Goal: Task Accomplishment & Management: Manage account settings

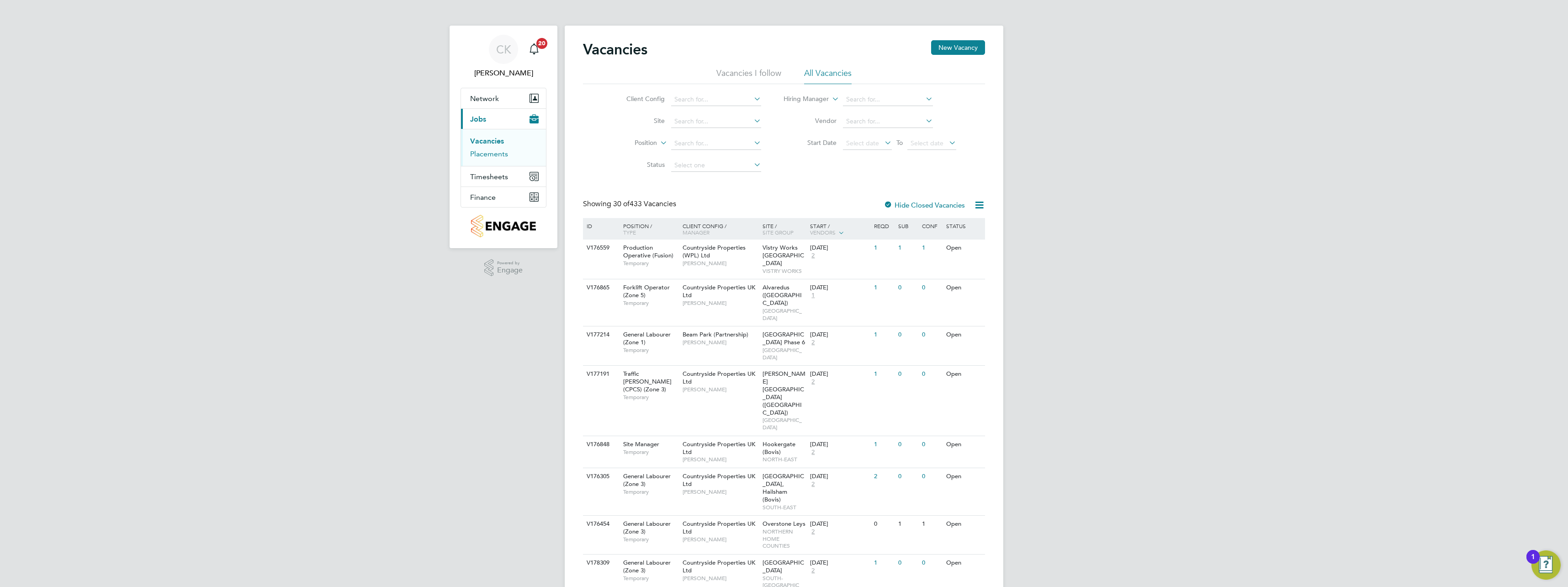
click at [504, 156] on link "Placements" at bounding box center [489, 154] width 38 height 9
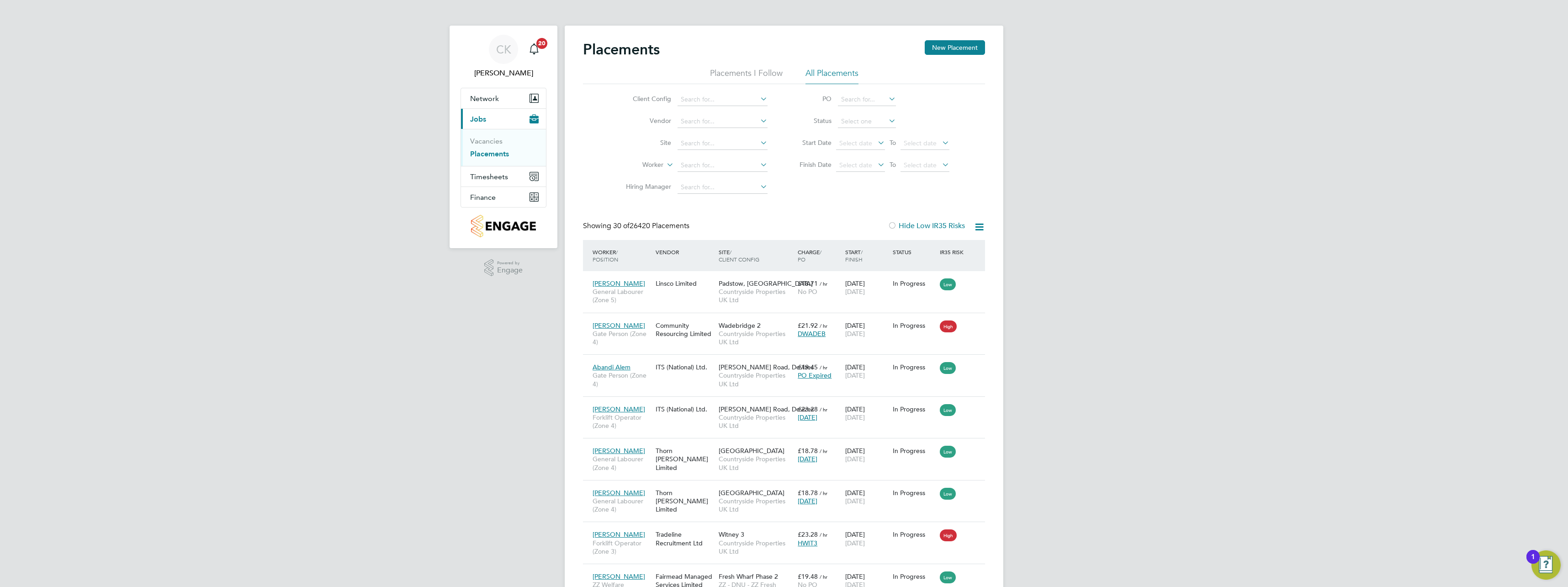
click at [759, 145] on icon at bounding box center [759, 142] width 0 height 13
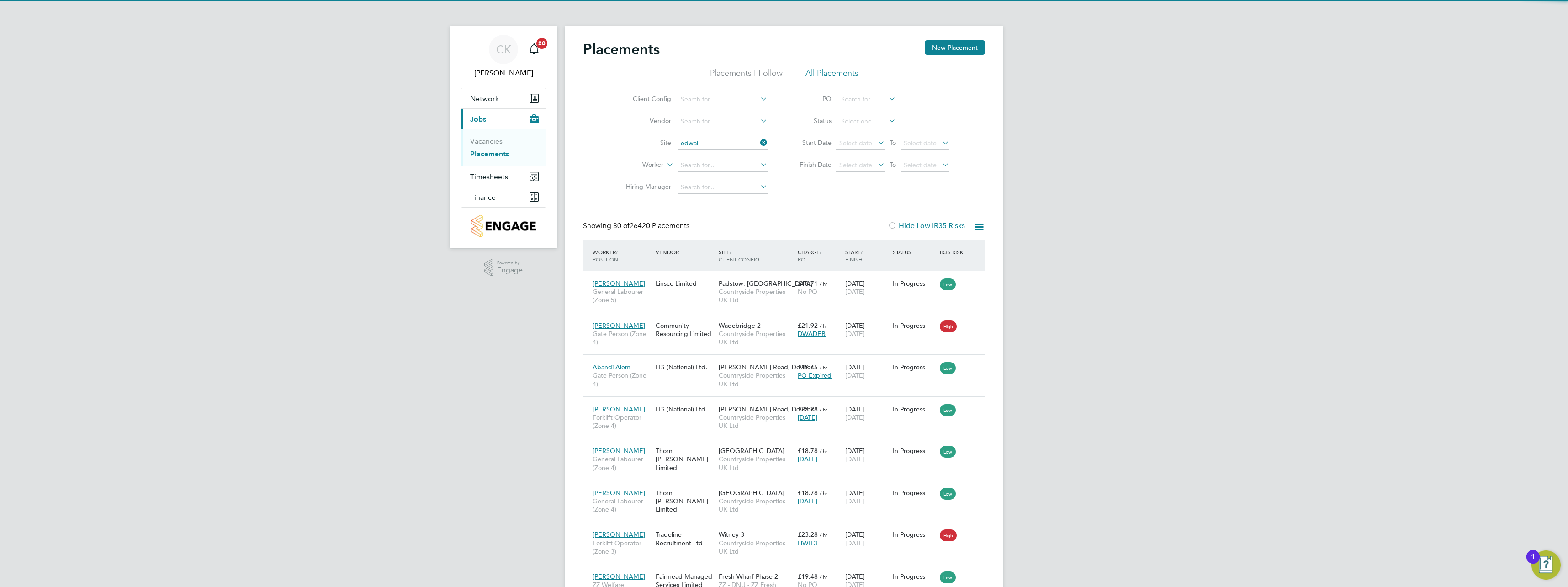
click at [732, 159] on li "Edwal ton" at bounding box center [739, 156] width 124 height 12
type input "Edwalton"
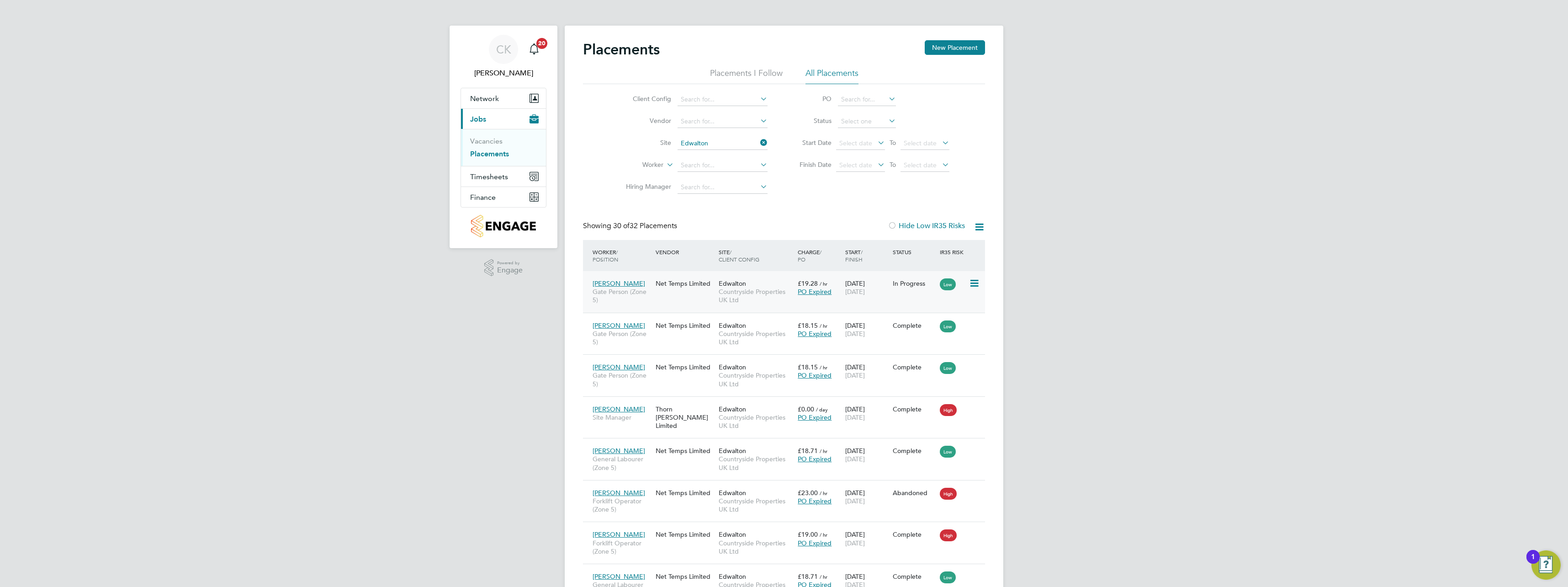
click at [671, 287] on div "Net Temps Limited" at bounding box center [684, 283] width 63 height 17
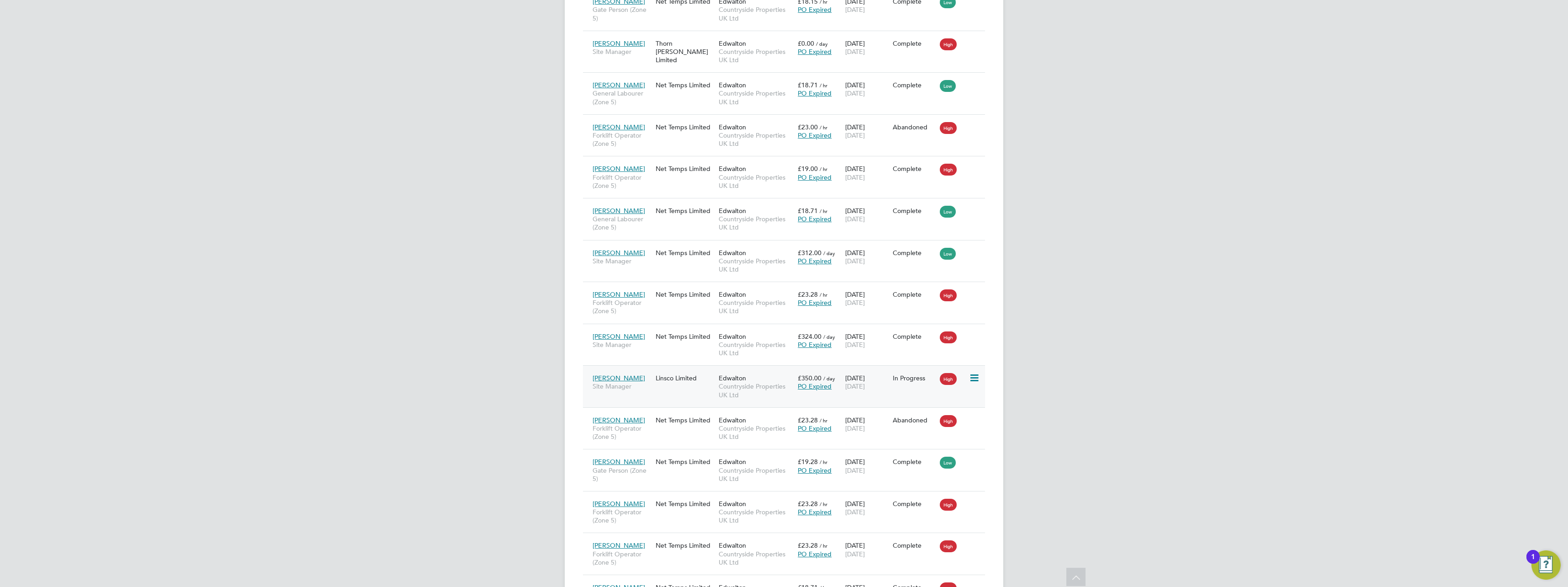
click at [670, 387] on div "Jason Box Site Manager Linsco Limited Edwalton Countryside Properties UK Ltd £3…" at bounding box center [784, 386] width 402 height 42
click at [629, 383] on span "Site Manager" at bounding box center [622, 386] width 59 height 8
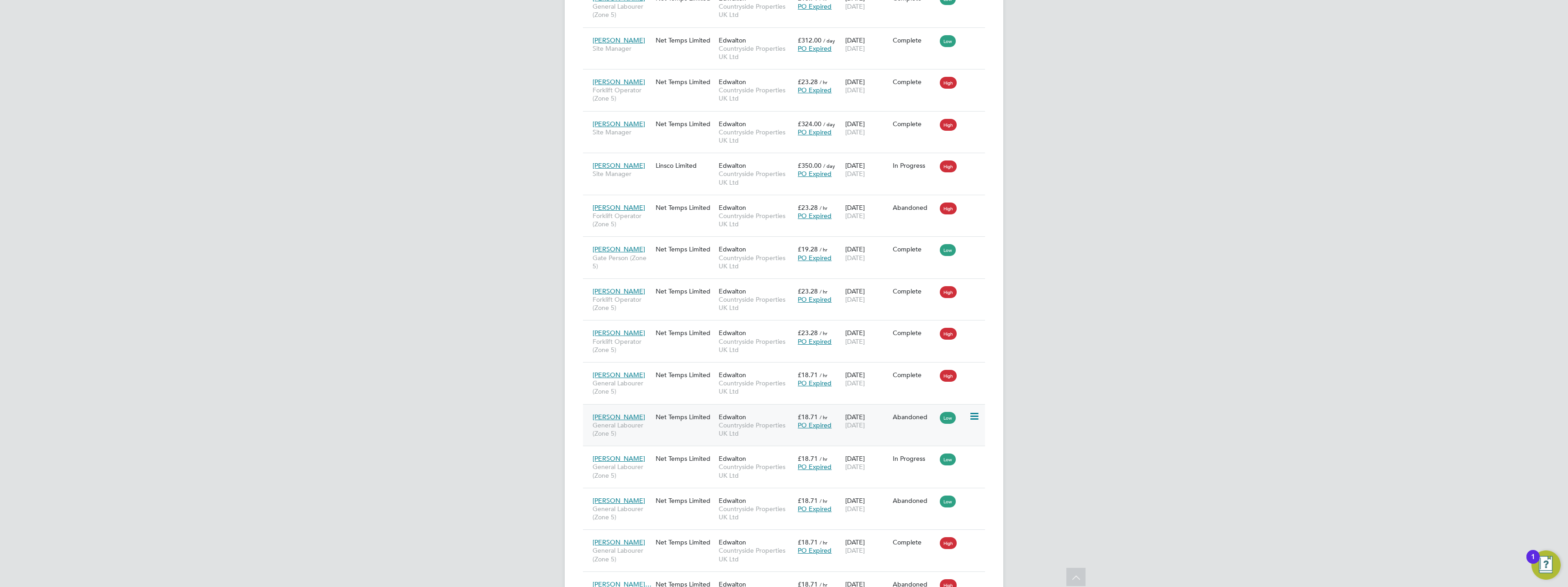
scroll to position [594, 0]
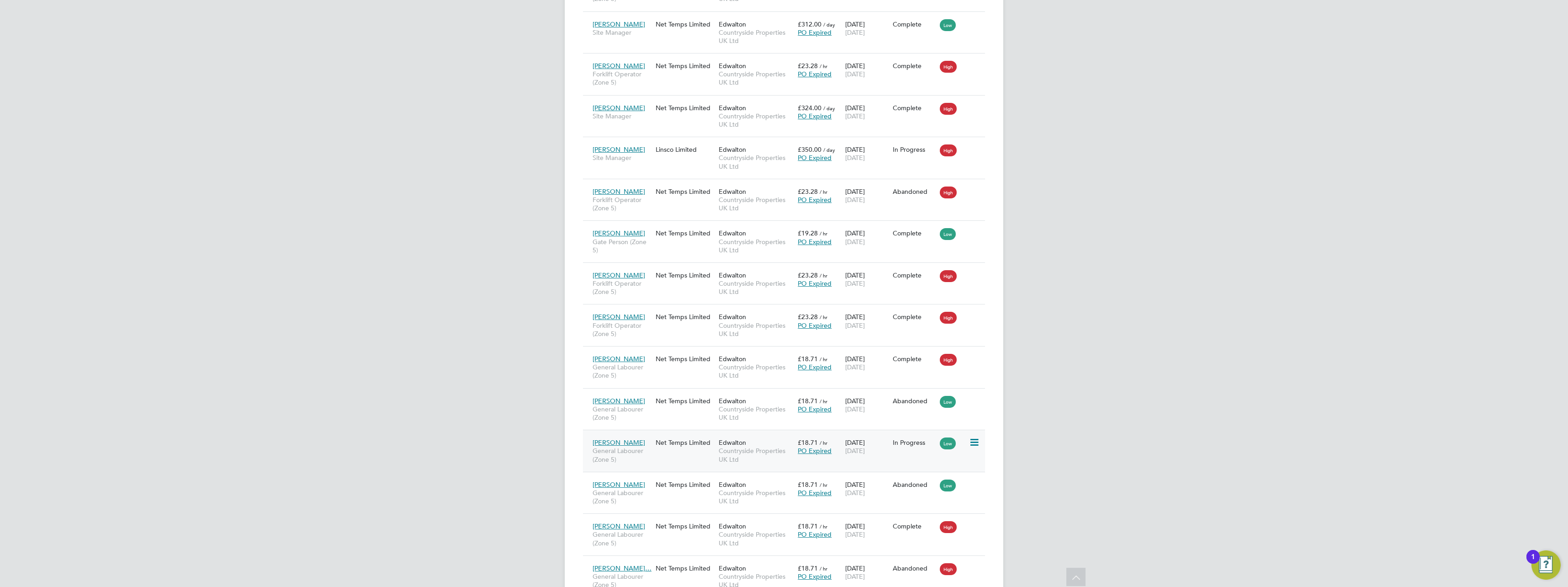
click at [692, 452] on div "Filip Targowski General Labourer (Zone 5) Net Temps Limited Edwalton Countrysid…" at bounding box center [784, 450] width 402 height 42
click at [642, 447] on span "General Labourer (Zone 5)" at bounding box center [622, 455] width 59 height 16
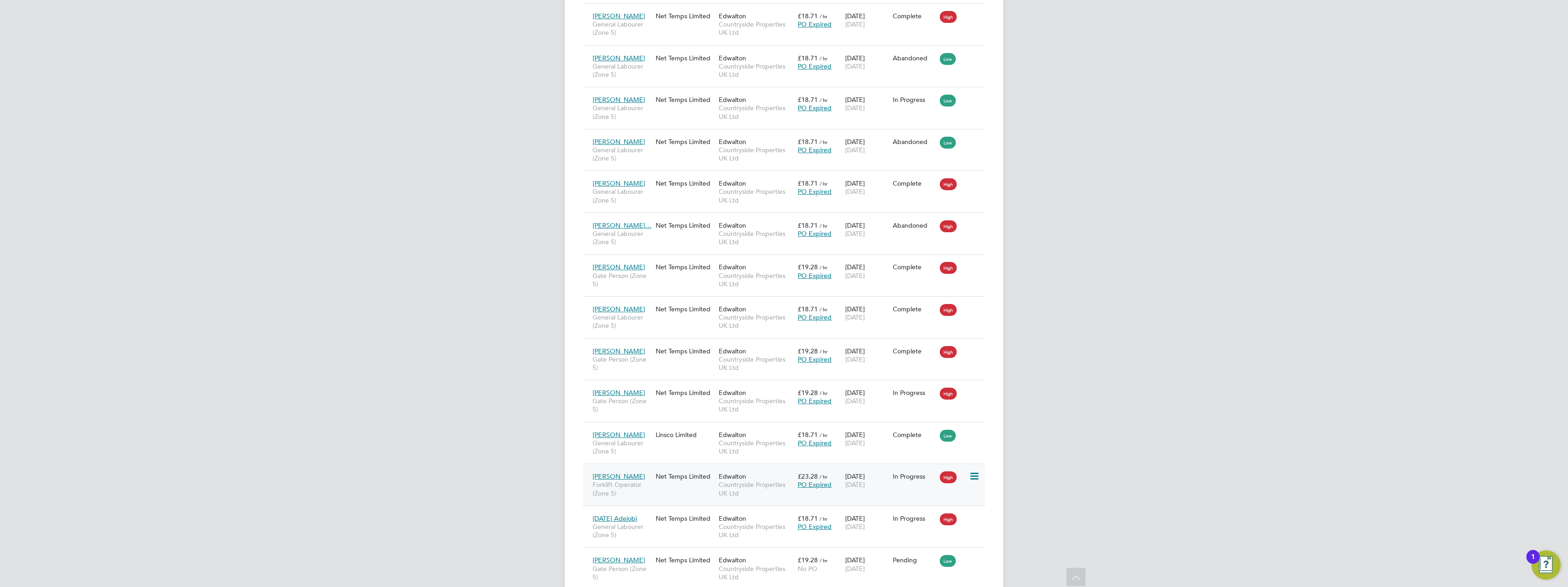
scroll to position [960, 0]
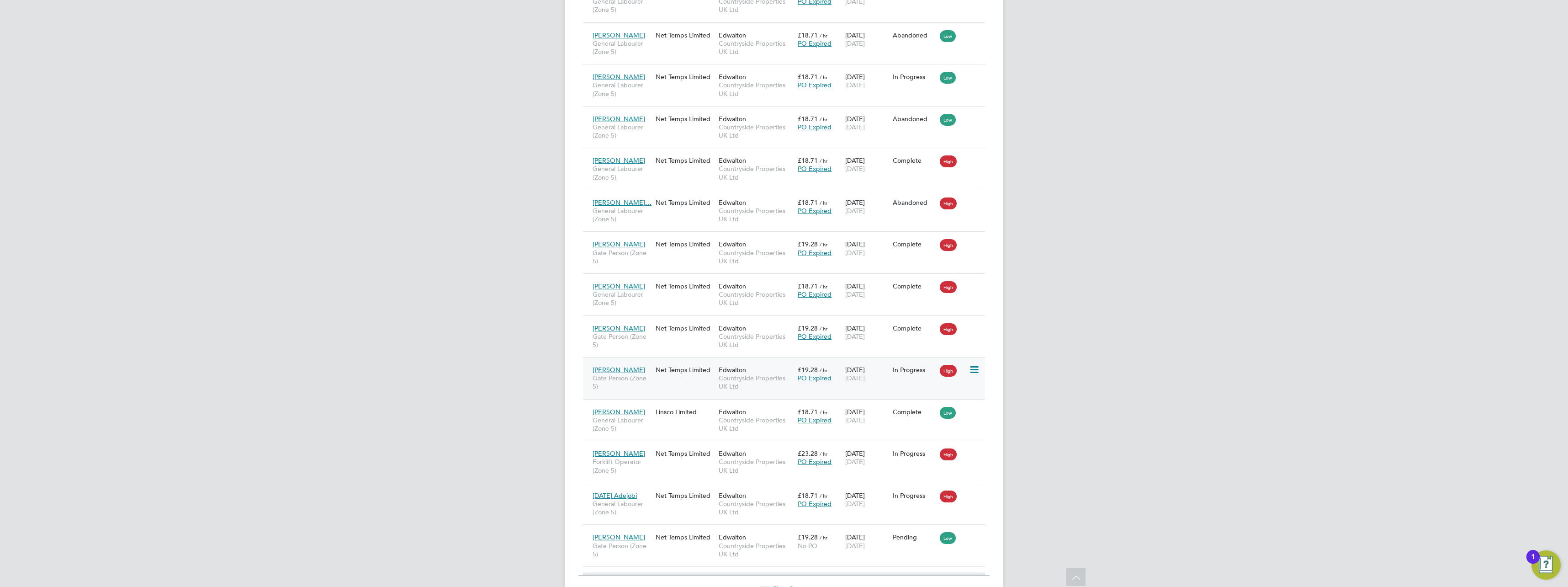
click at [698, 386] on div "Ian Wilson Gate Person (Zone 5) Net Temps Limited Edwalton Countryside Properti…" at bounding box center [784, 378] width 402 height 42
click at [692, 379] on div "Ian Wilson Gate Person (Zone 5) Net Temps Limited Edwalton Countryside Properti…" at bounding box center [784, 378] width 402 height 42
click at [652, 380] on div "Ian Wilson Gate Person (Zone 5)" at bounding box center [621, 378] width 63 height 34
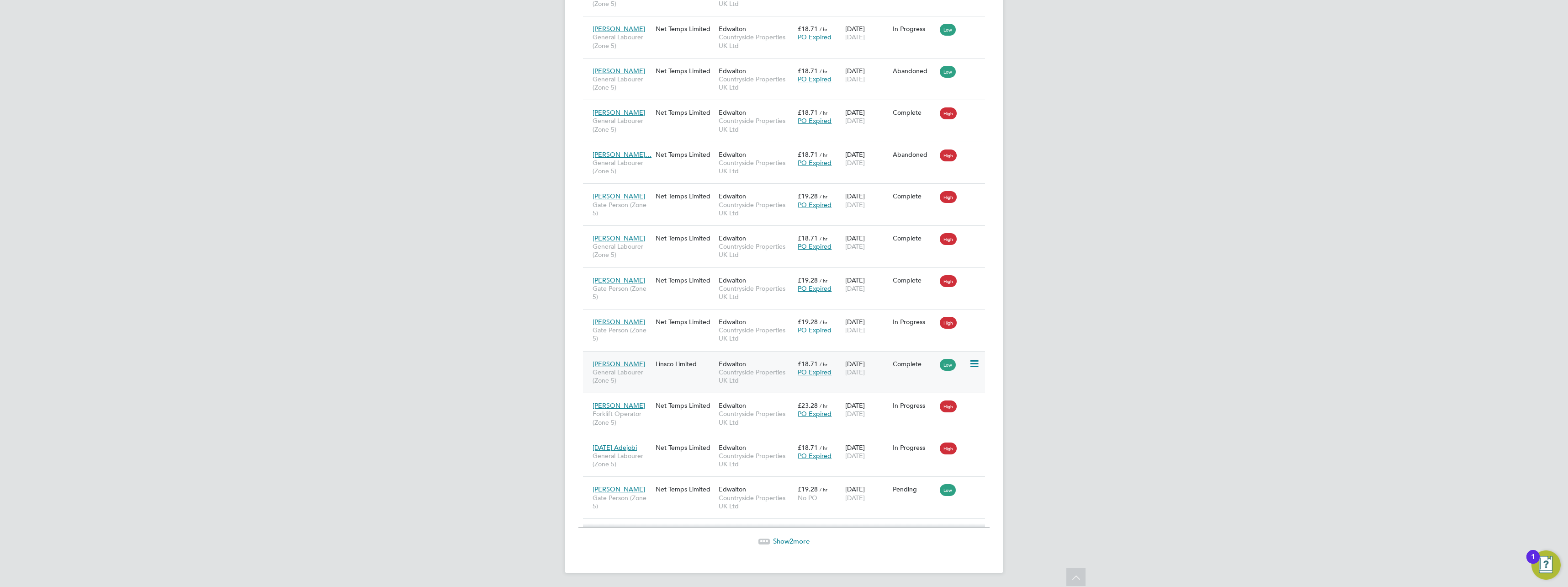
scroll to position [1009, 0]
click at [666, 497] on div "Net Temps Limited" at bounding box center [684, 489] width 63 height 17
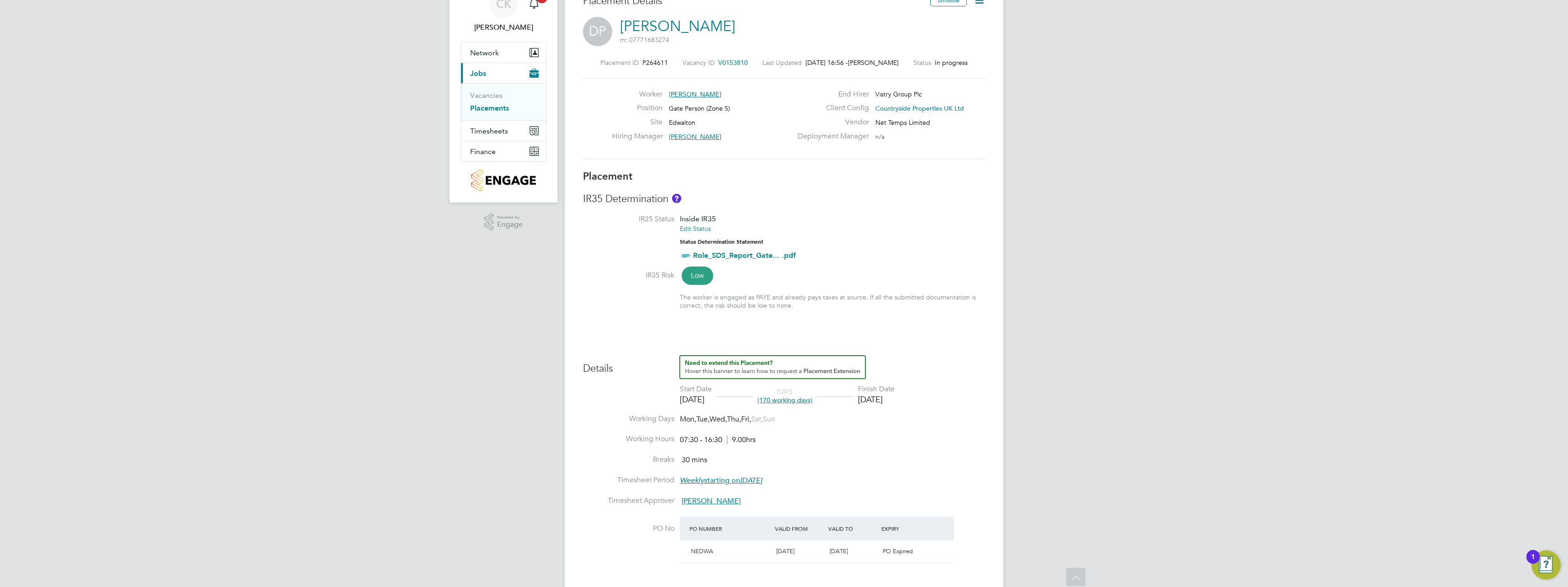
scroll to position [16, 0]
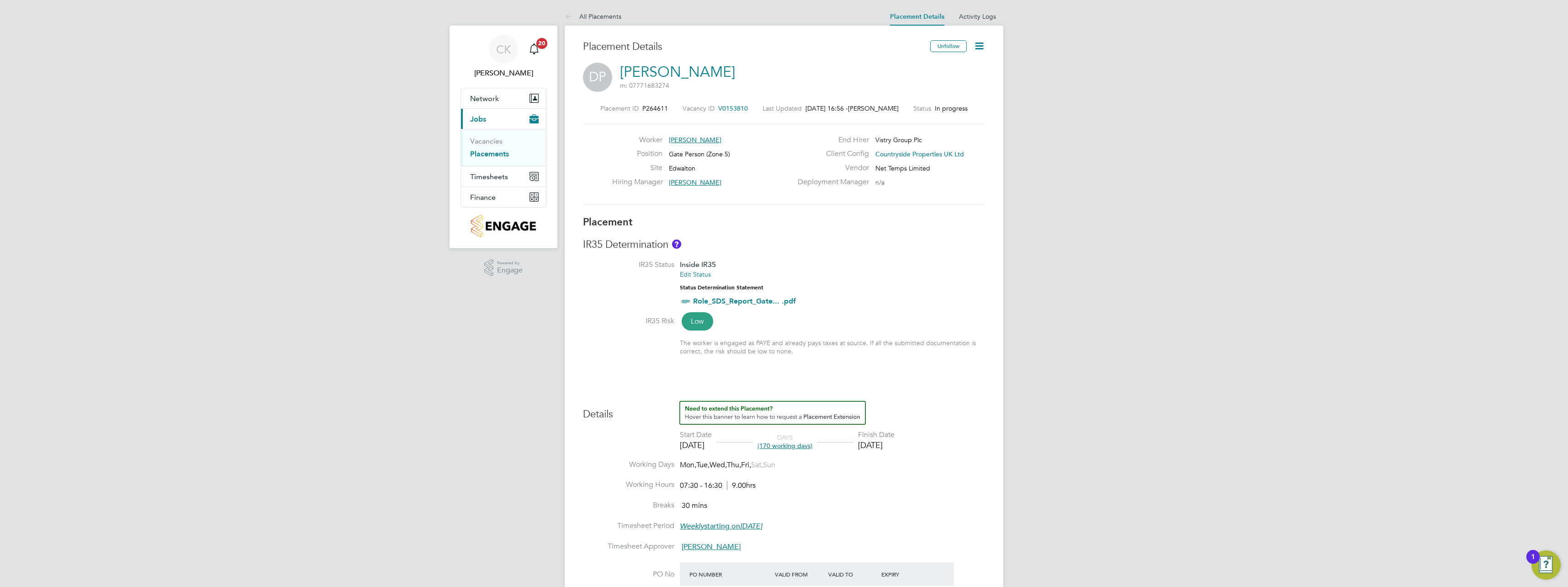
click at [978, 45] on icon at bounding box center [979, 46] width 12 height 12
click at [947, 70] on li "Edit Placement e" at bounding box center [950, 67] width 67 height 13
type input "James Todd"
type input "06 Jan 2025"
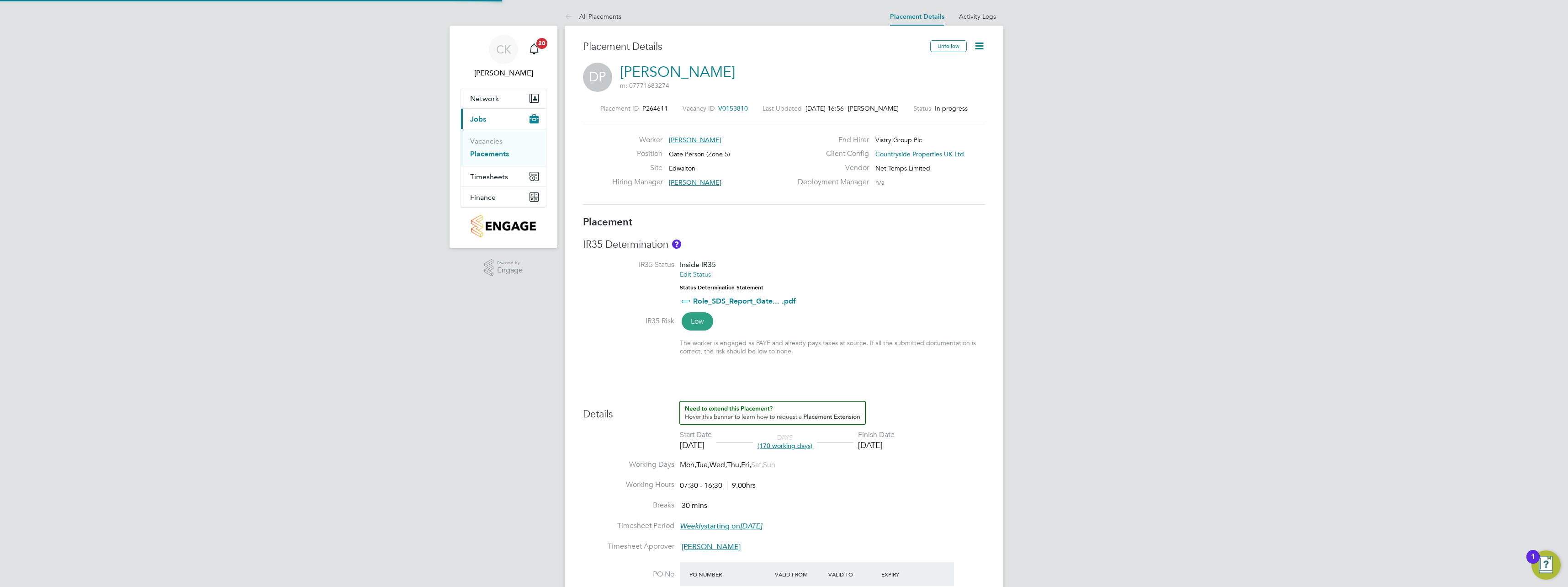
type input "31 Aug 2025"
type input "07:30"
type input "16:30"
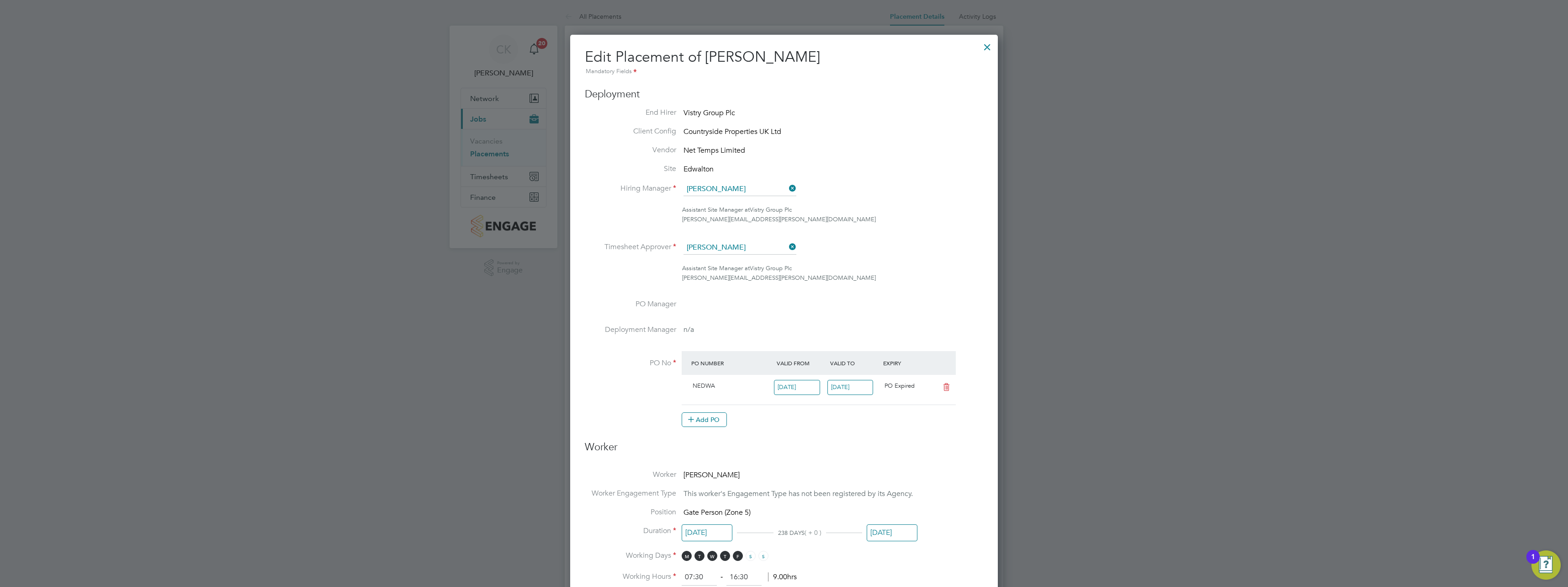
click at [787, 189] on icon at bounding box center [787, 188] width 0 height 13
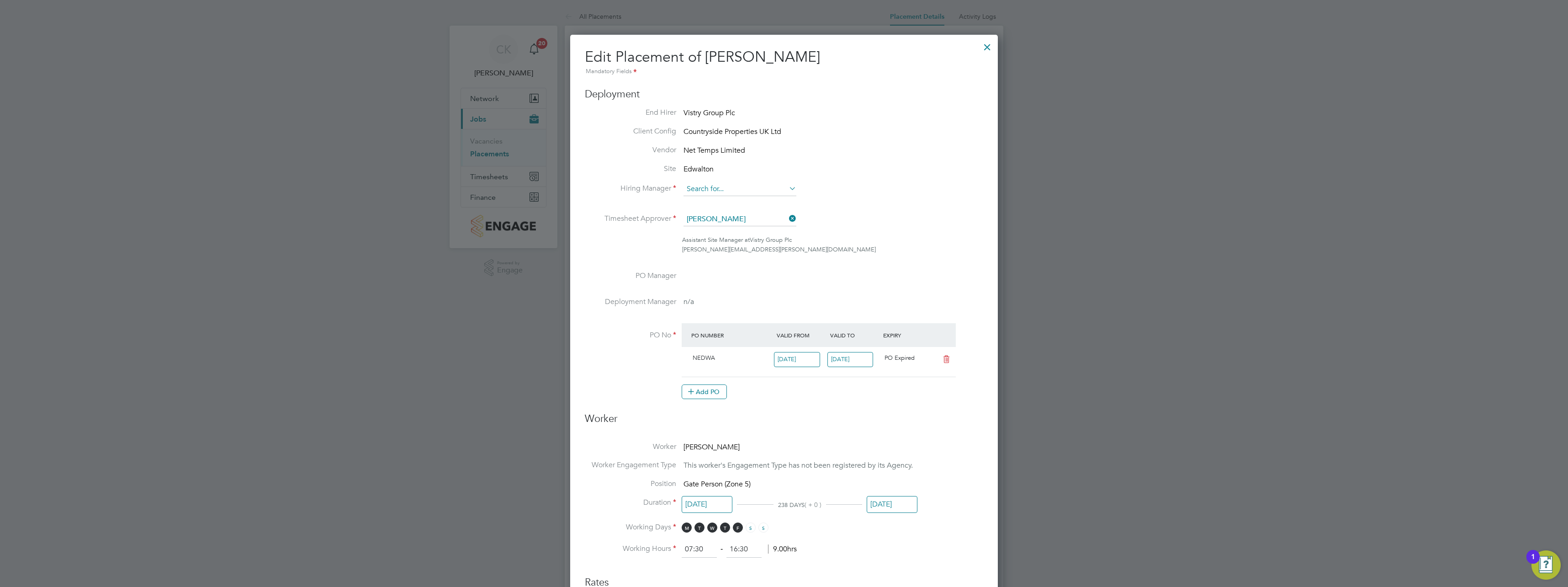
click at [784, 191] on input at bounding box center [740, 189] width 113 height 13
click at [726, 201] on li "James Todd" at bounding box center [740, 202] width 115 height 12
type input "[PERSON_NAME]"
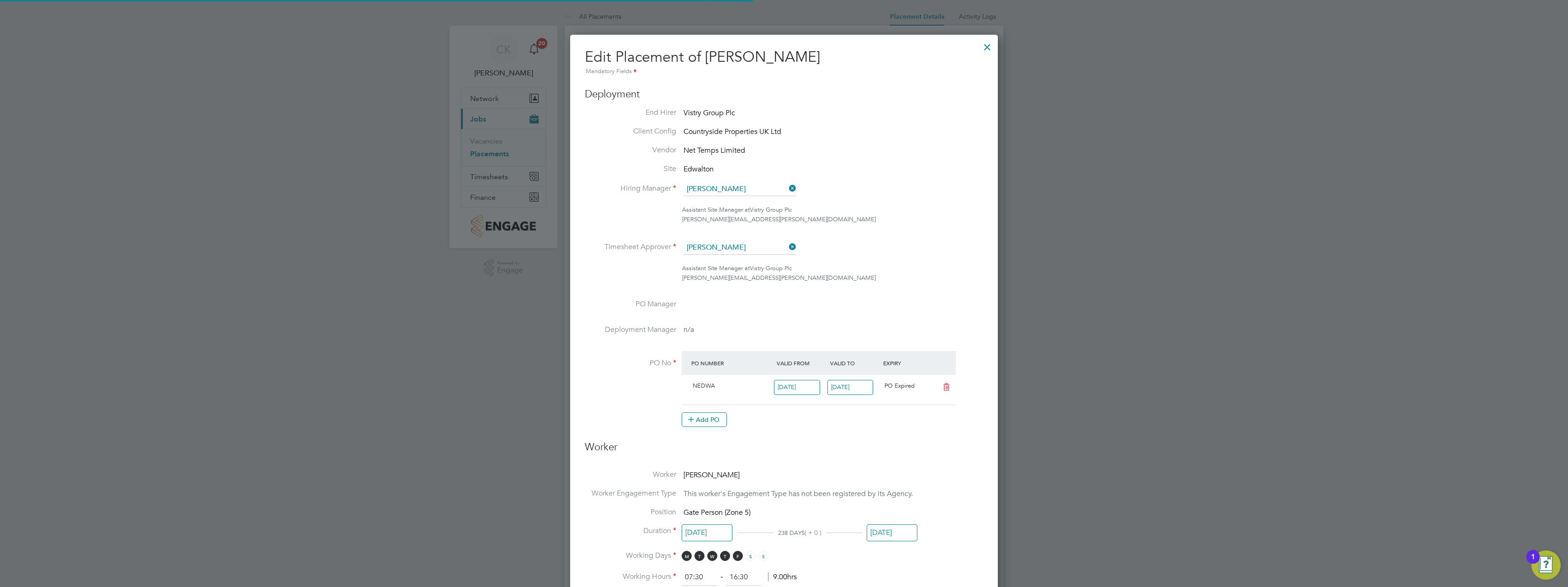
click at [733, 221] on div "[PERSON_NAME][EMAIL_ADDRESS][PERSON_NAME][DOMAIN_NAME]" at bounding box center [833, 220] width 301 height 10
drag, startPoint x: 787, startPoint y: 245, endPoint x: 781, endPoint y: 247, distance: 6.3
click at [787, 245] on icon at bounding box center [787, 247] width 0 height 13
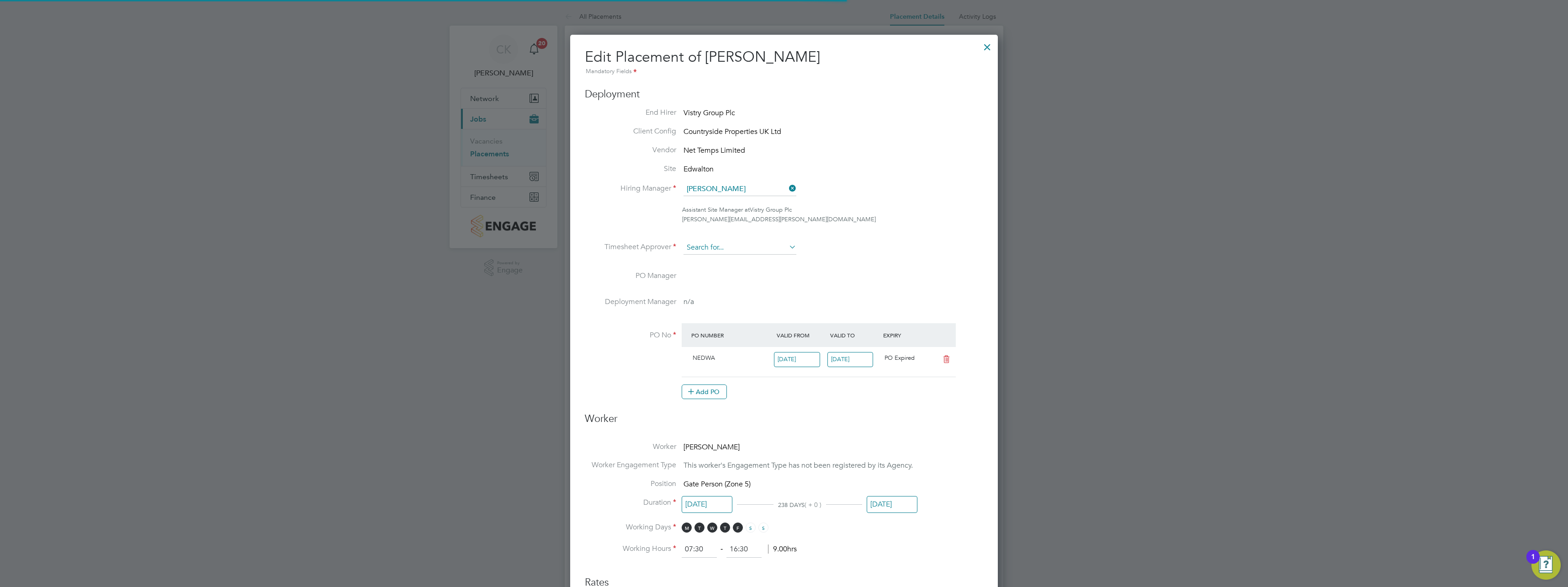
click at [761, 250] on input at bounding box center [740, 248] width 113 height 13
click at [734, 281] on li "Cal um Madden" at bounding box center [740, 286] width 114 height 12
type input "[PERSON_NAME]"
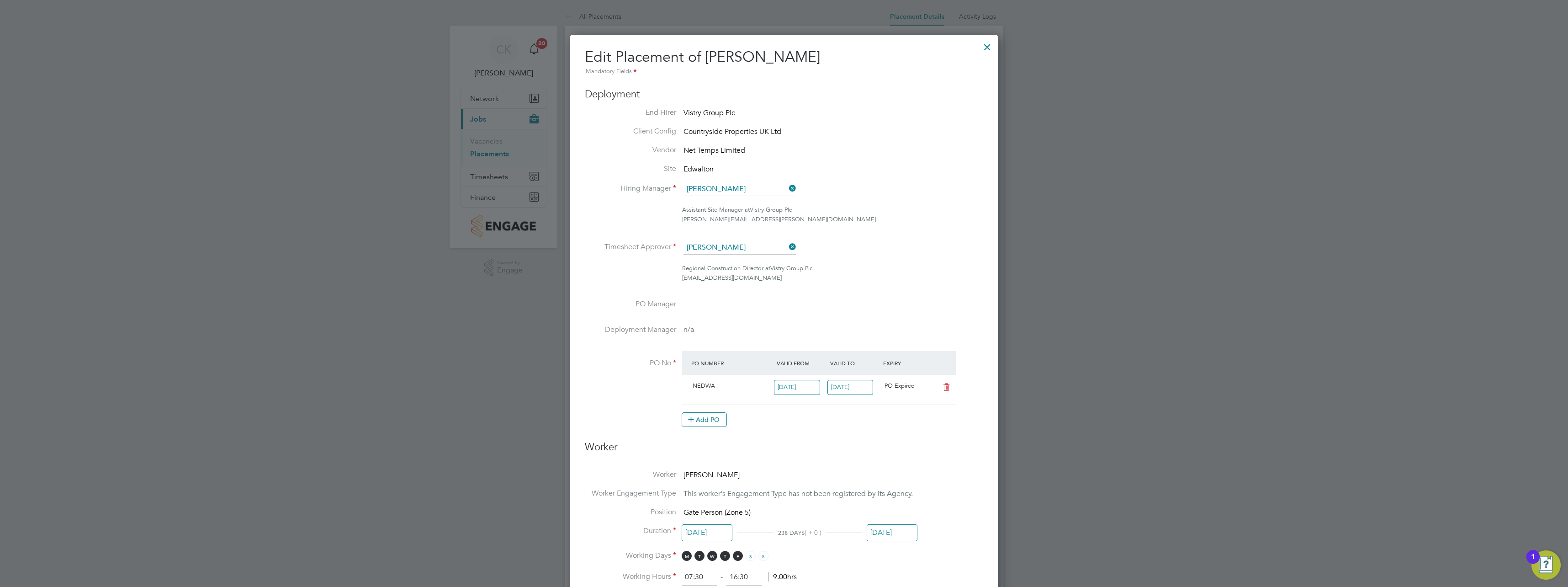
click at [914, 263] on li "Timesheet Approver Calum Madden" at bounding box center [784, 252] width 398 height 23
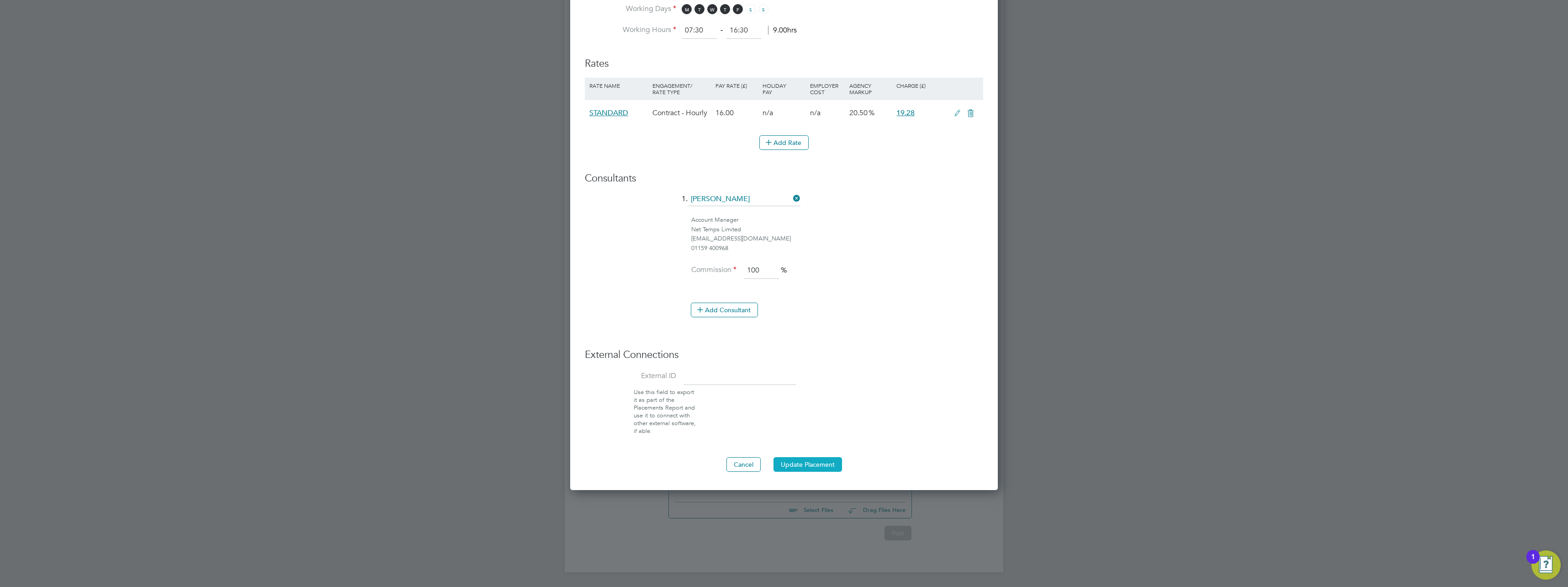
click at [826, 466] on button "Update Placement" at bounding box center [807, 464] width 68 height 15
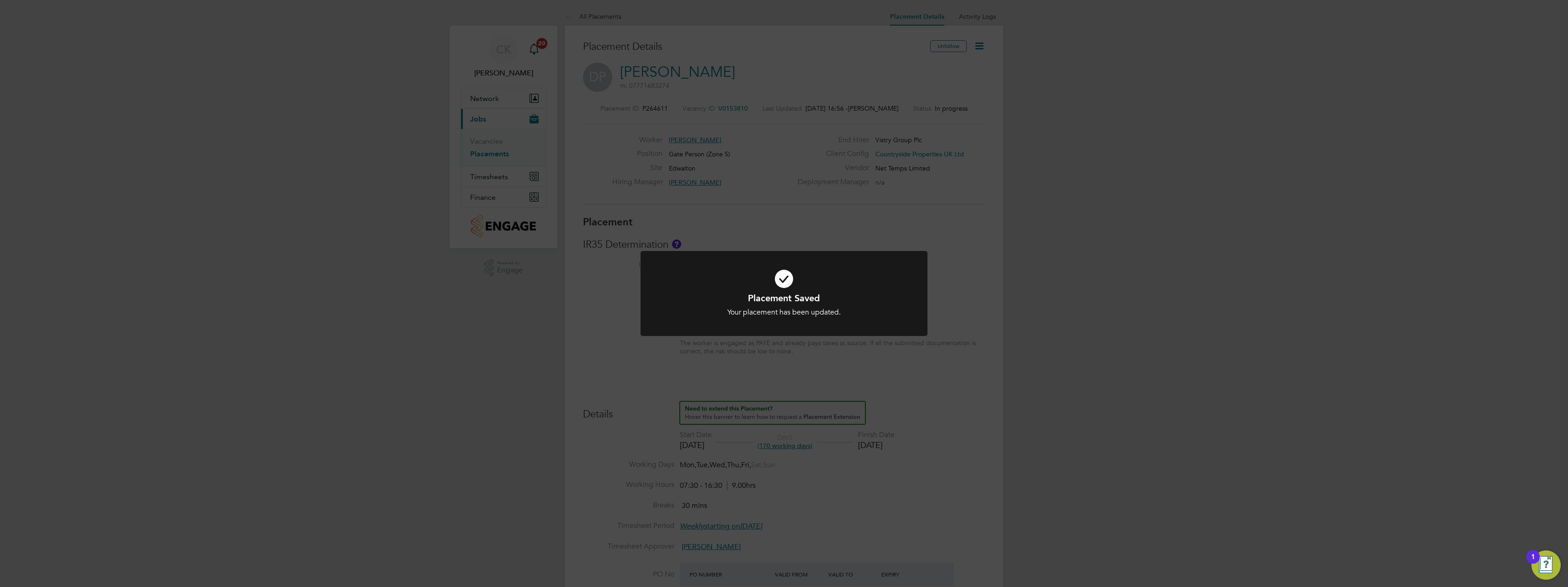
click at [952, 391] on div "Placement Saved Your placement has been updated. Cancel Okay" at bounding box center [784, 294] width 1568 height 587
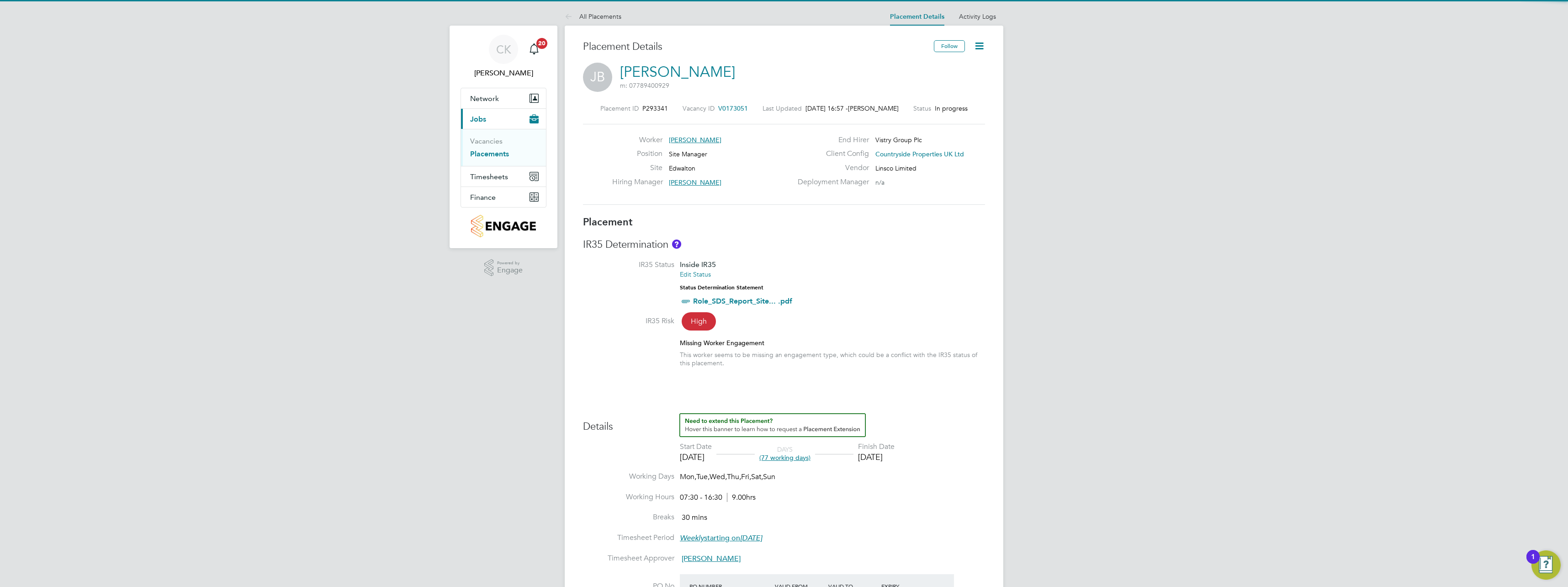
click at [980, 48] on icon at bounding box center [979, 46] width 12 height 12
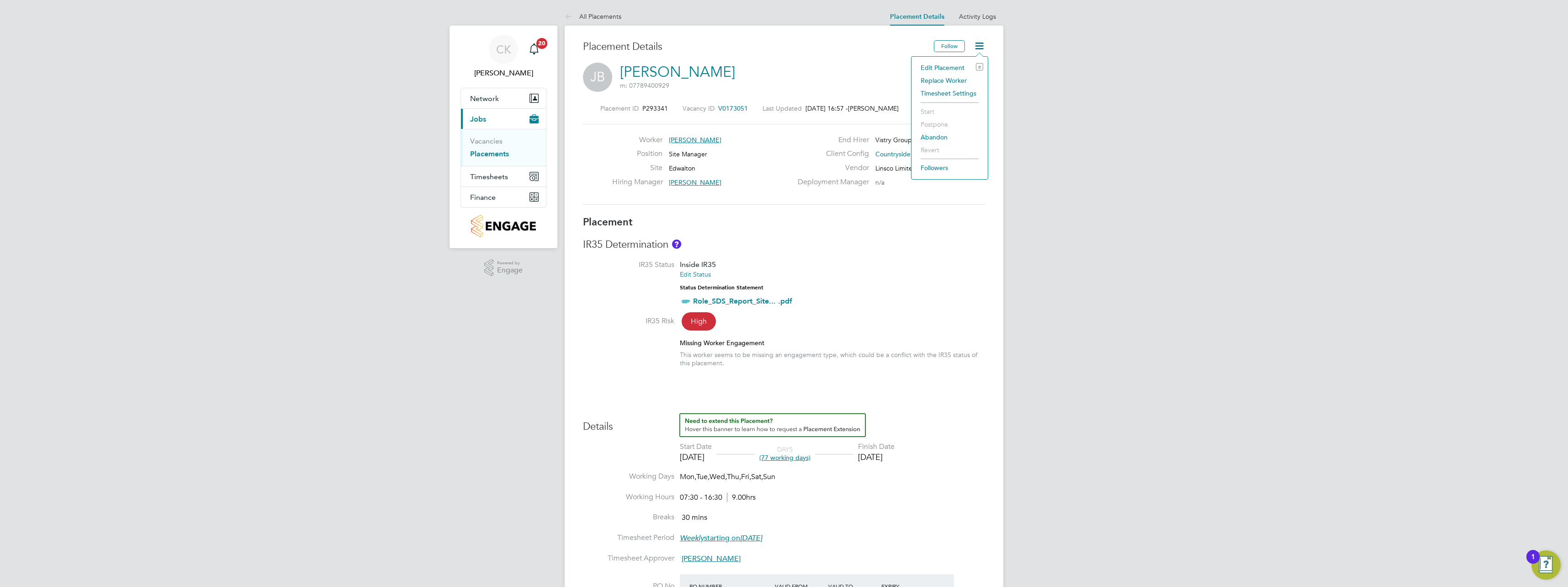
click at [949, 70] on li "Edit Placement e" at bounding box center [950, 67] width 67 height 13
type input "James Todd"
type input "16 Jun 2025"
type input "31 Aug 2025"
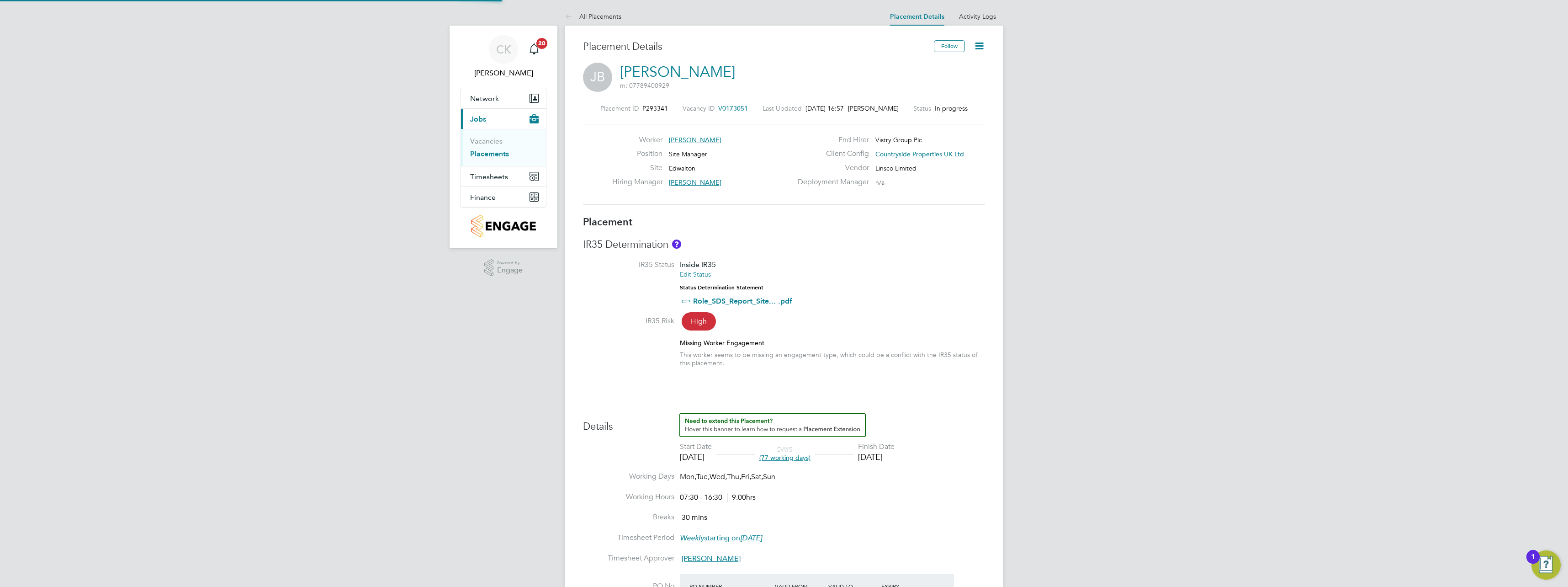
type input "07:30"
type input "16:30"
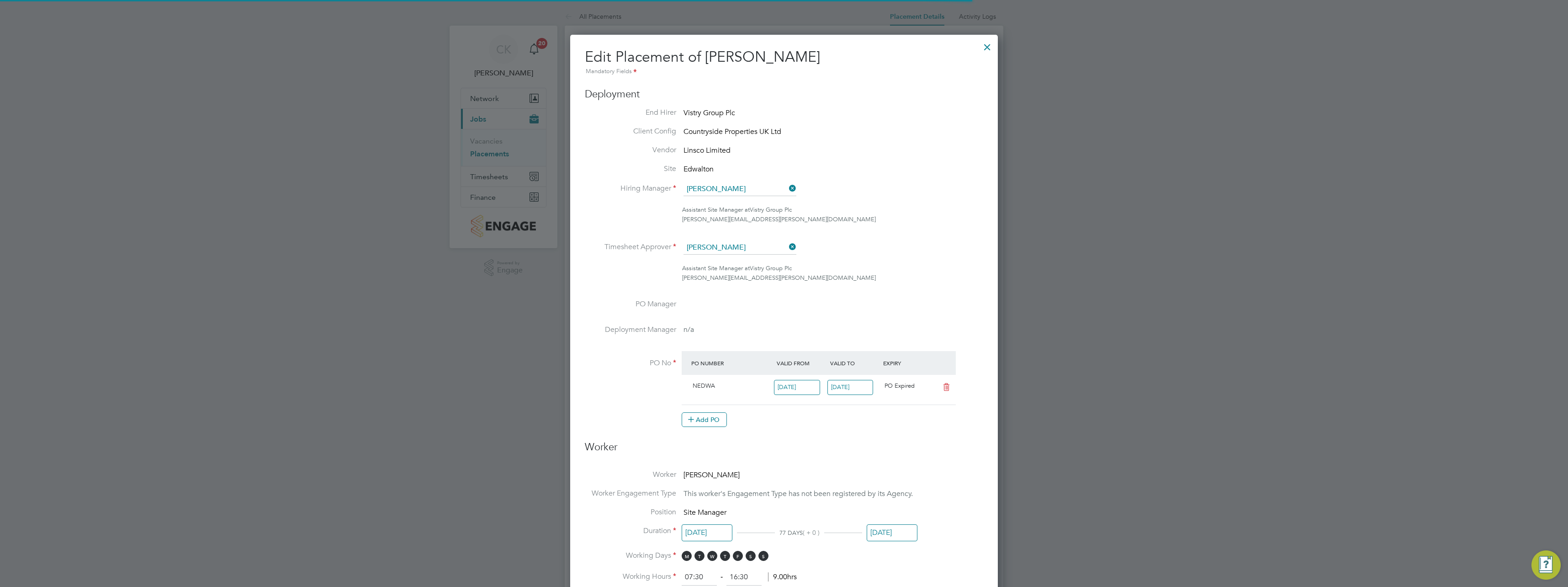
scroll to position [4, 4]
drag, startPoint x: 792, startPoint y: 245, endPoint x: 785, endPoint y: 247, distance: 7.3
click at [787, 245] on icon at bounding box center [787, 247] width 0 height 13
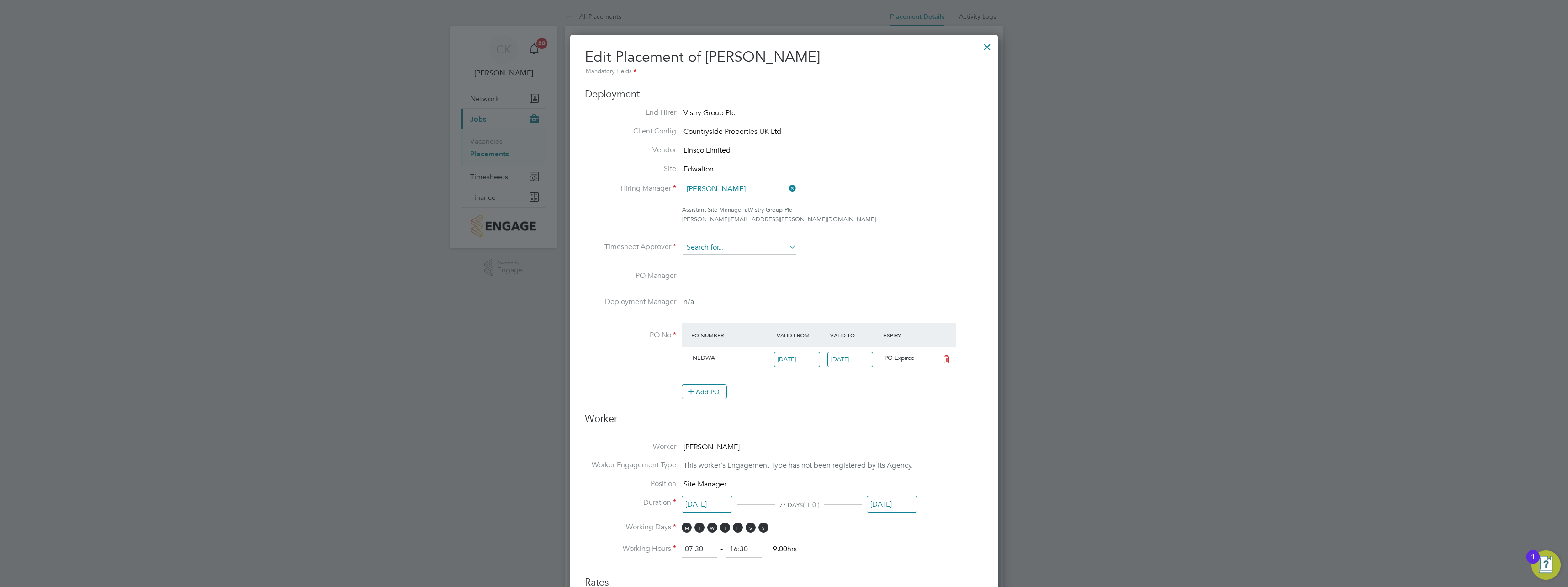
click at [762, 250] on input at bounding box center [740, 248] width 113 height 13
click at [732, 283] on li "Cal um Madden" at bounding box center [740, 286] width 114 height 12
type input "[PERSON_NAME]"
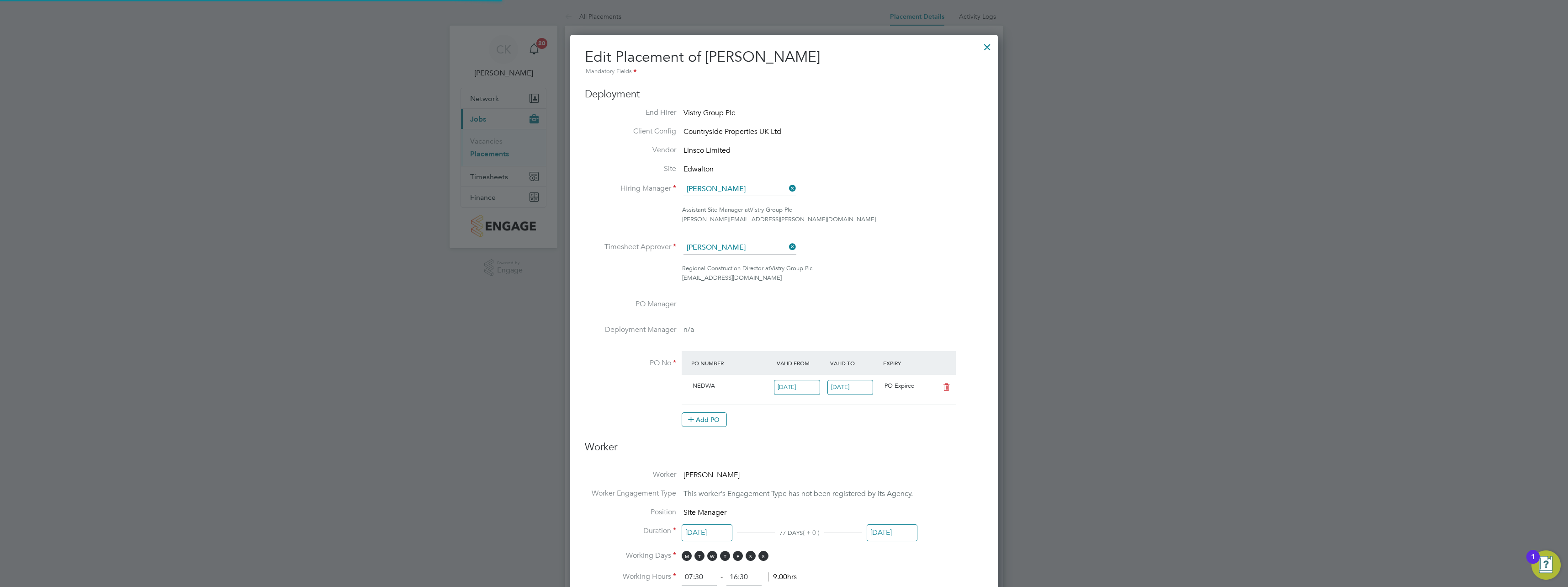
click at [943, 251] on li "Timesheet Approver [PERSON_NAME]" at bounding box center [784, 252] width 398 height 23
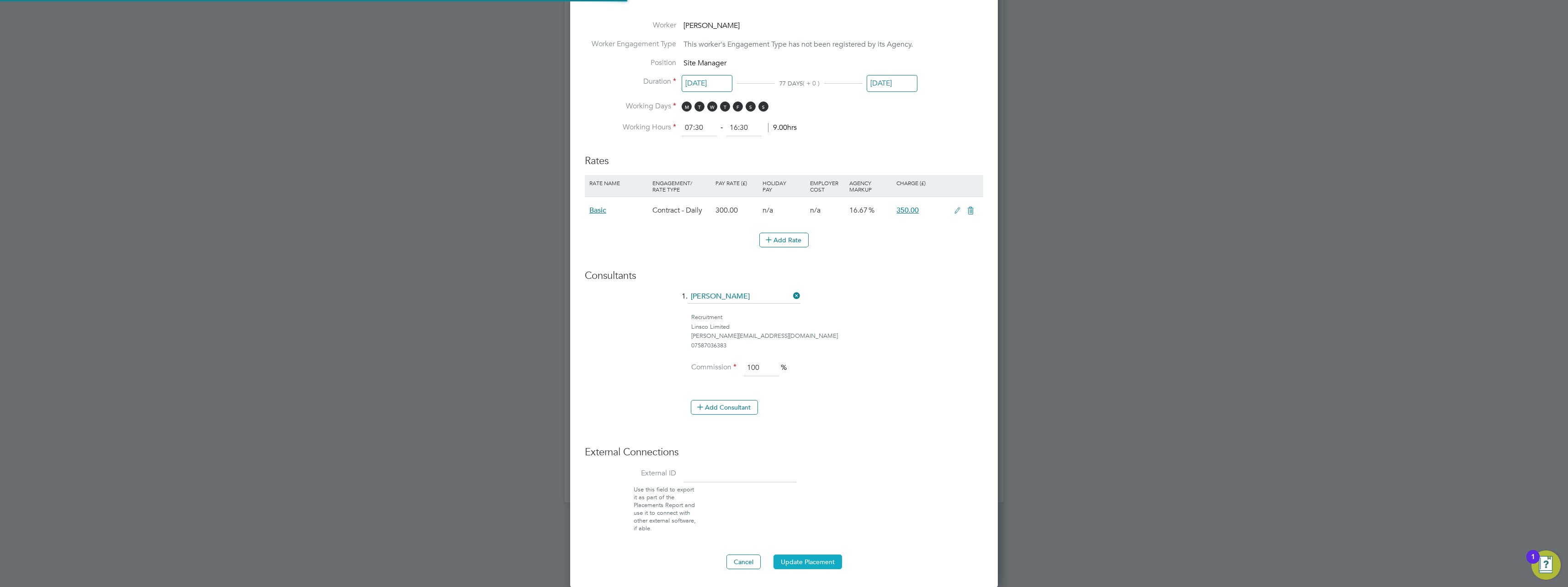
click at [800, 564] on button "Update Placement" at bounding box center [807, 562] width 68 height 15
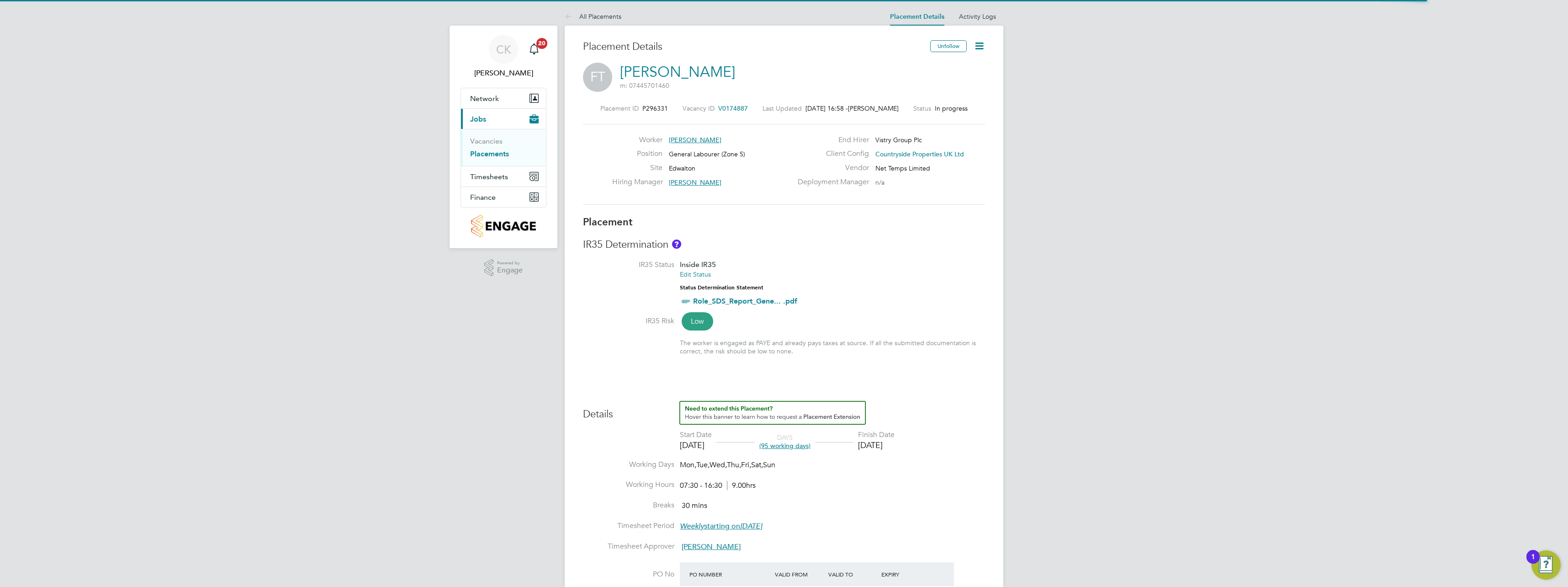
click at [981, 46] on icon at bounding box center [979, 46] width 12 height 12
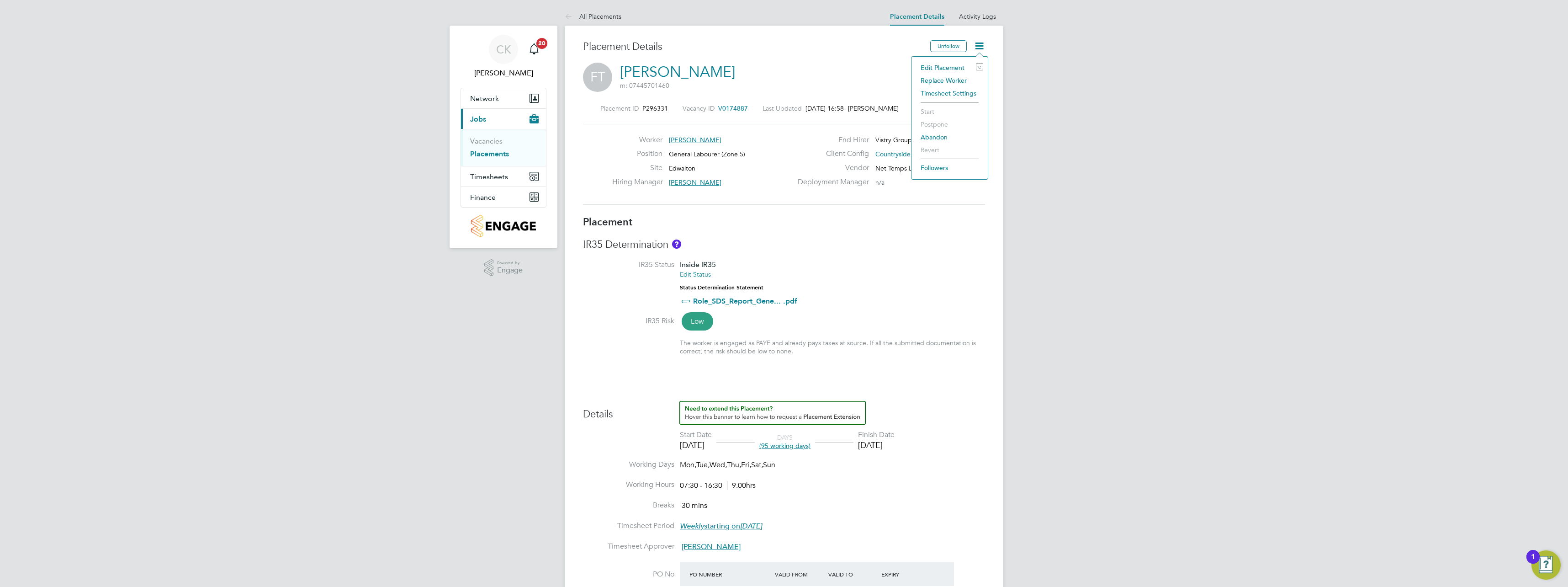
click at [949, 65] on li "Edit Placement e" at bounding box center [950, 67] width 67 height 13
type input "[PERSON_NAME]"
type input "[DATE]"
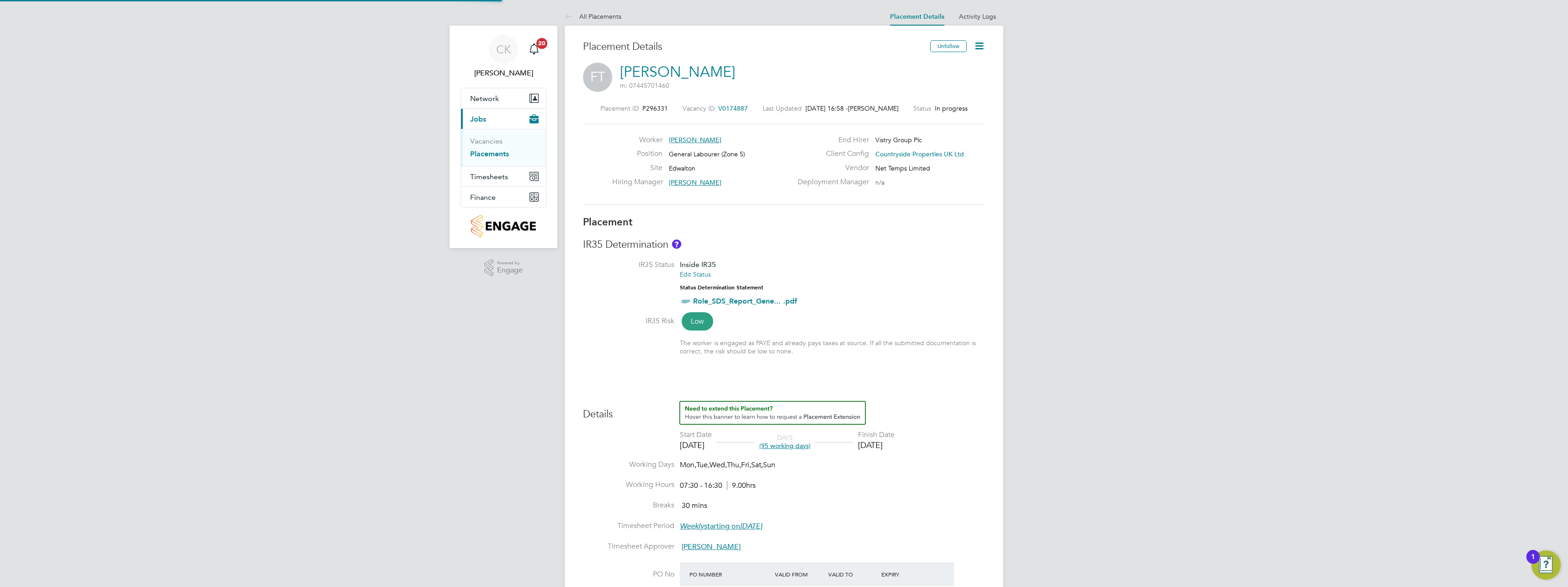
type input "07:30"
type input "16:30"
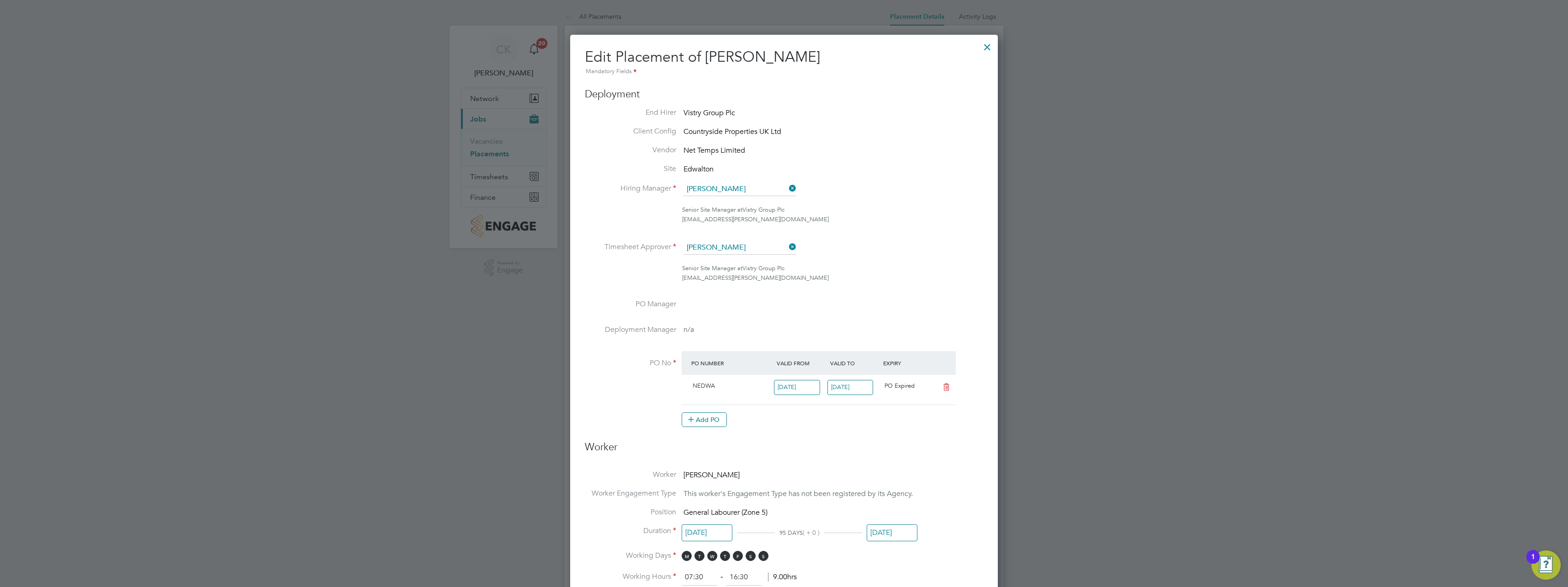
click at [787, 247] on icon at bounding box center [787, 247] width 0 height 13
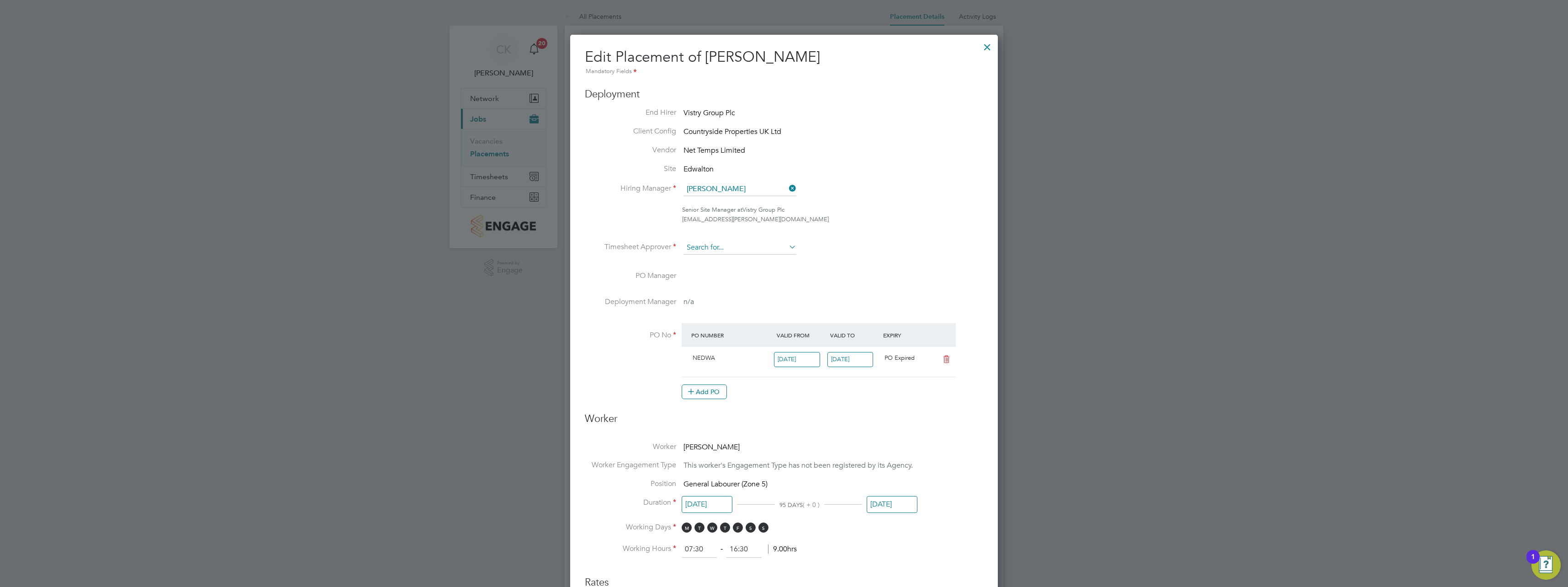
click at [740, 247] on input at bounding box center [740, 248] width 113 height 13
click at [742, 282] on li "Cal um Madden" at bounding box center [740, 286] width 114 height 12
type input "[PERSON_NAME]"
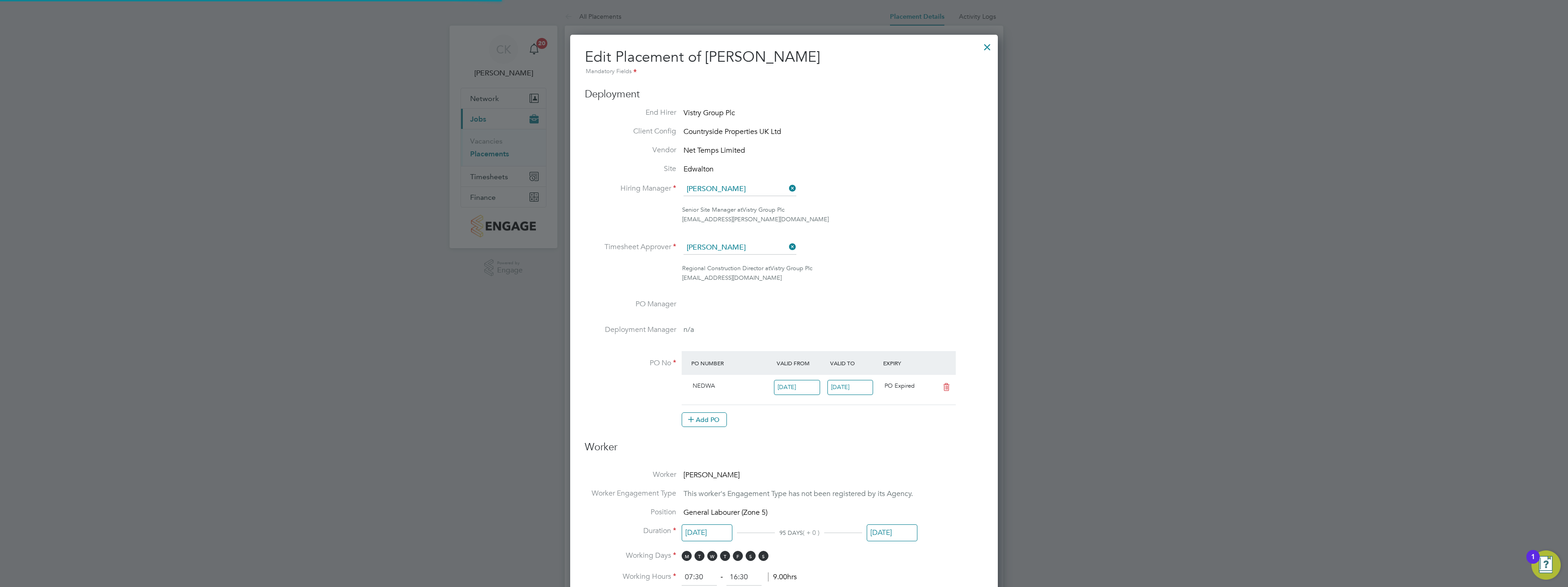
click at [898, 258] on li "Timesheet Approver Calum Madden" at bounding box center [784, 252] width 398 height 23
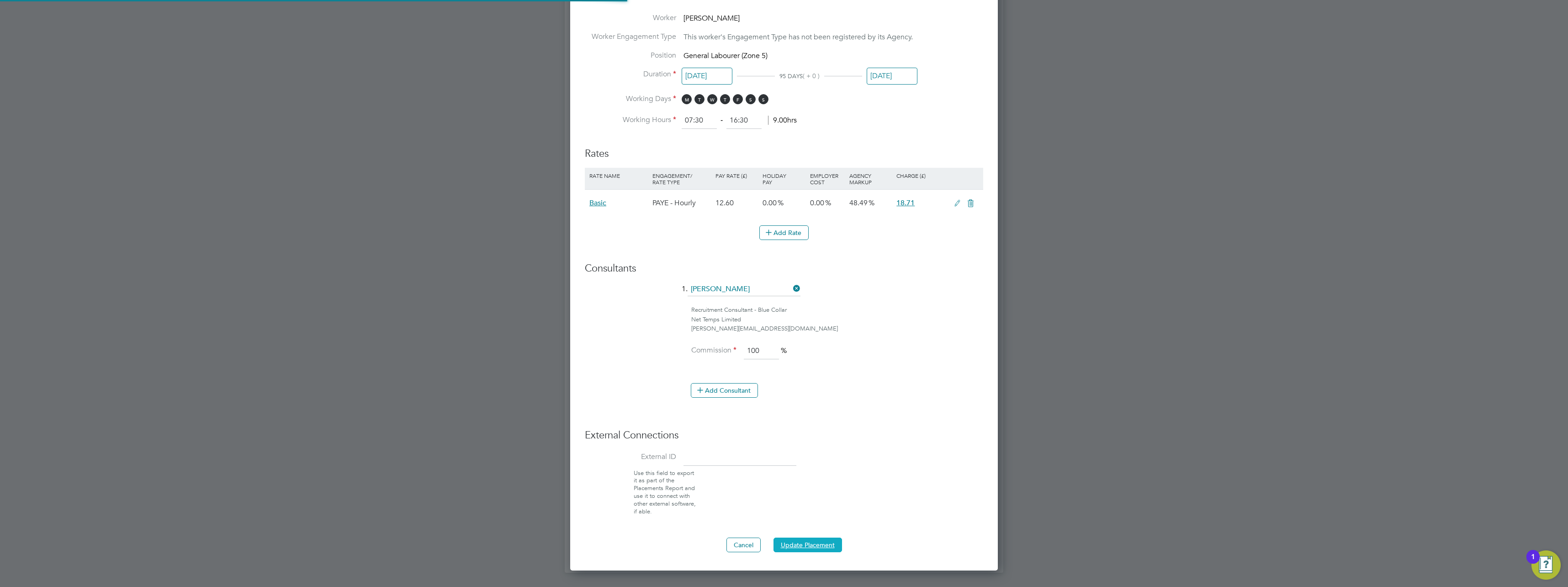
click at [825, 547] on button "Update Placement" at bounding box center [807, 545] width 68 height 15
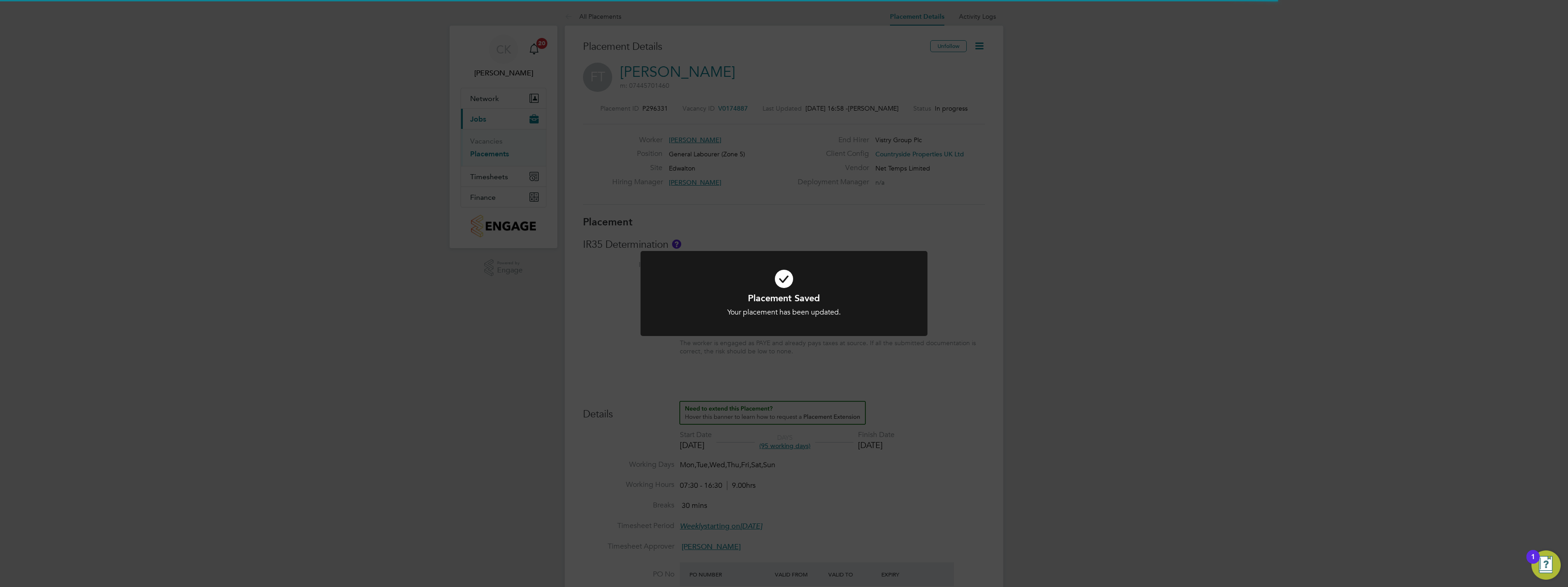
click at [559, 381] on div "Placement Saved Your placement has been updated. Cancel Okay" at bounding box center [784, 294] width 1568 height 587
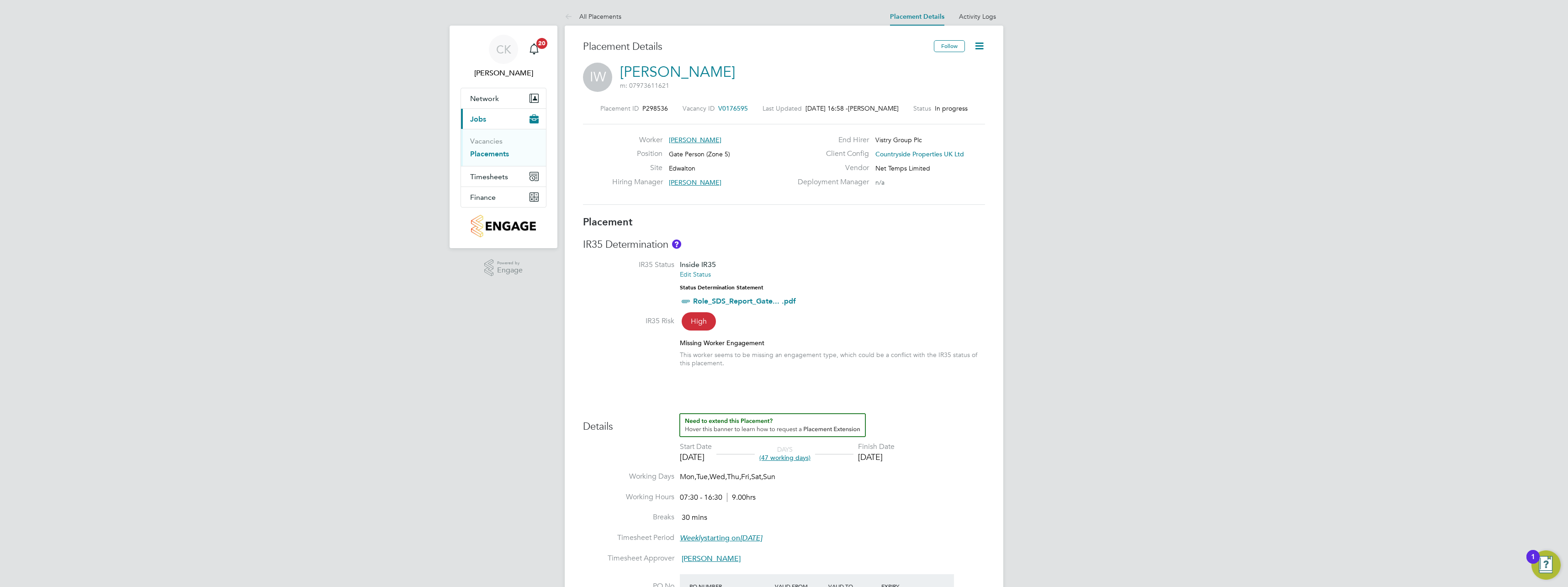
click at [979, 45] on icon at bounding box center [979, 46] width 12 height 12
click at [952, 69] on li "Edit Placement e" at bounding box center [950, 67] width 67 height 13
type input "[PERSON_NAME]"
type input "16 Jul 2025"
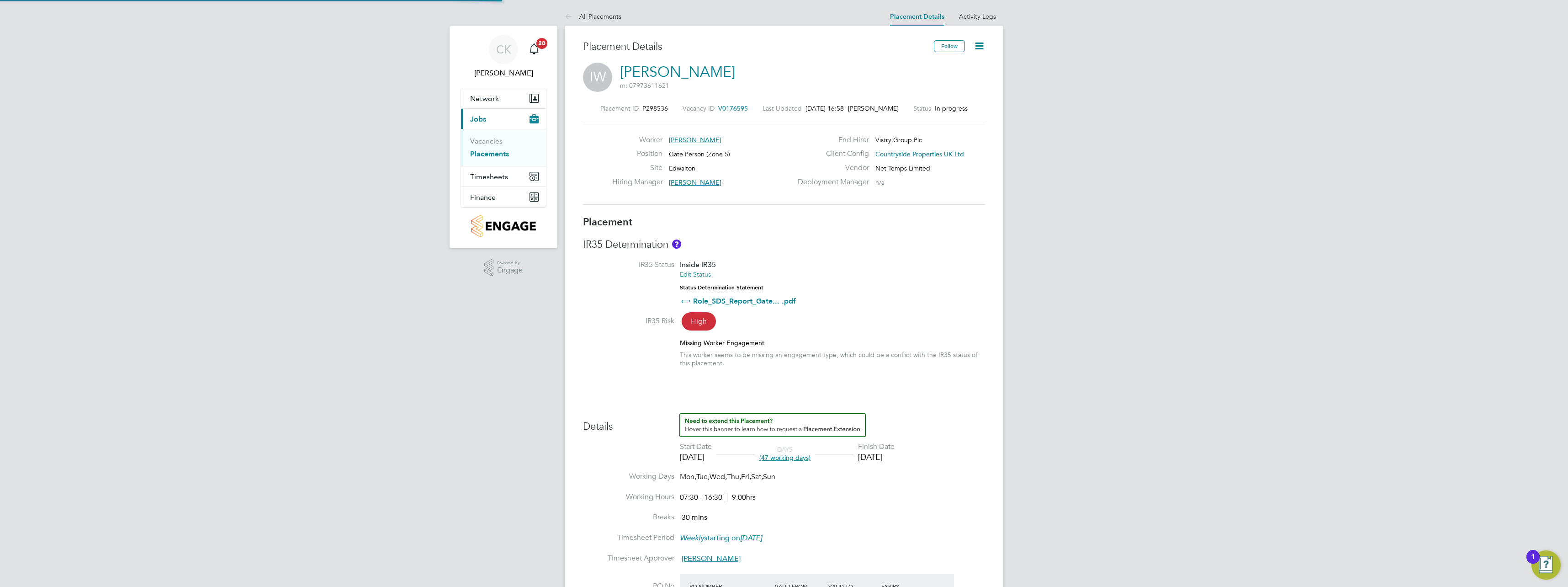
type input "31 Aug 2025"
type input "07:30"
type input "16:30"
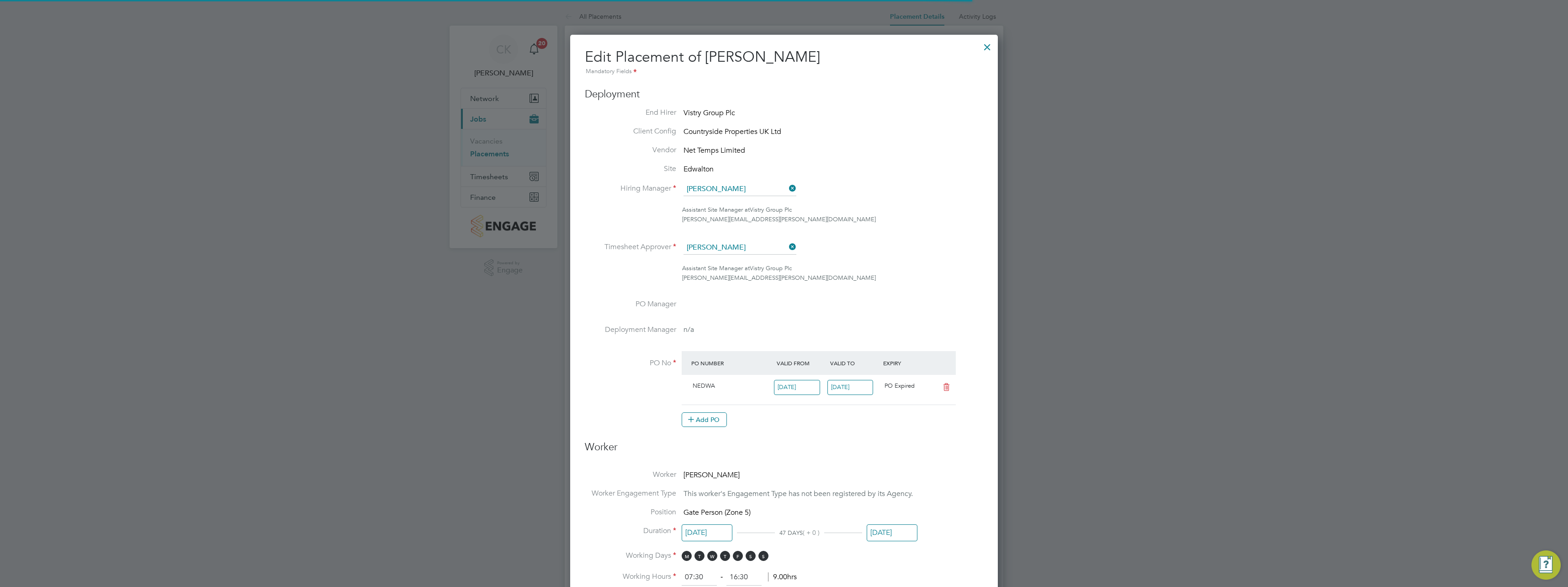
scroll to position [4, 4]
click at [787, 249] on icon at bounding box center [787, 247] width 0 height 13
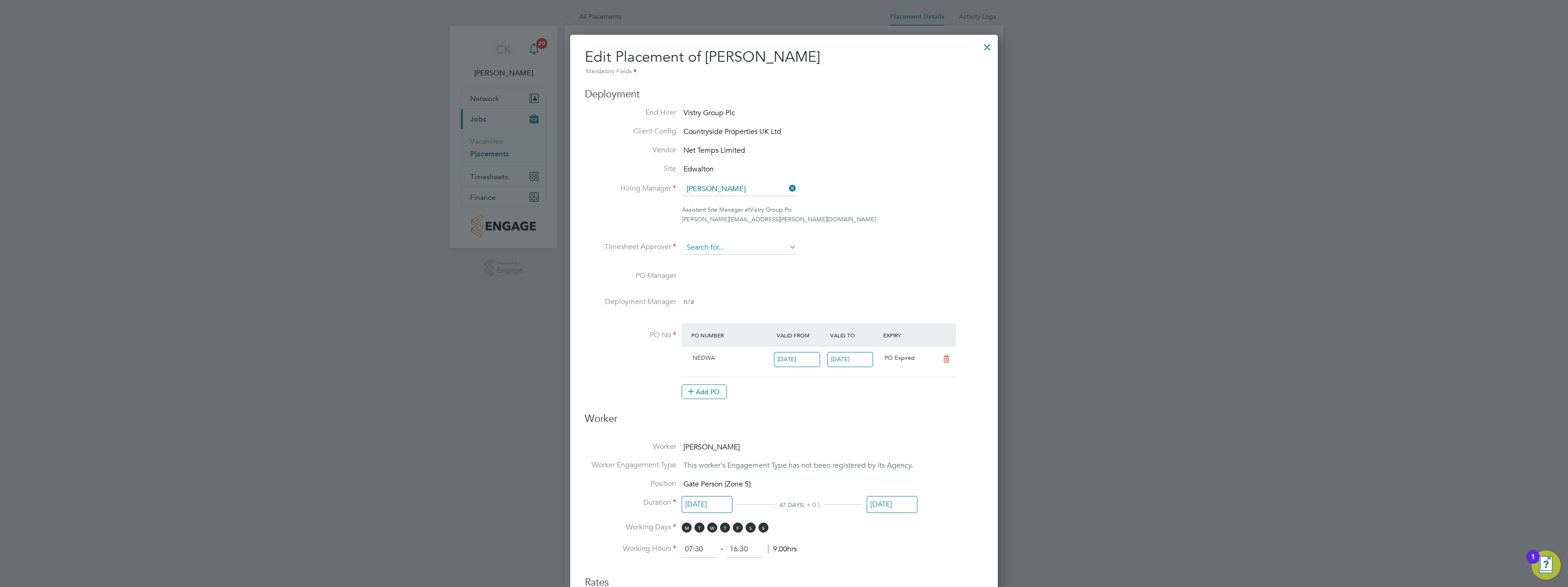
click at [764, 250] on input at bounding box center [740, 248] width 113 height 13
drag, startPoint x: 728, startPoint y: 285, endPoint x: 792, endPoint y: 278, distance: 64.4
click at [728, 285] on li "Cal um Madden" at bounding box center [740, 286] width 114 height 12
type input "[PERSON_NAME]"
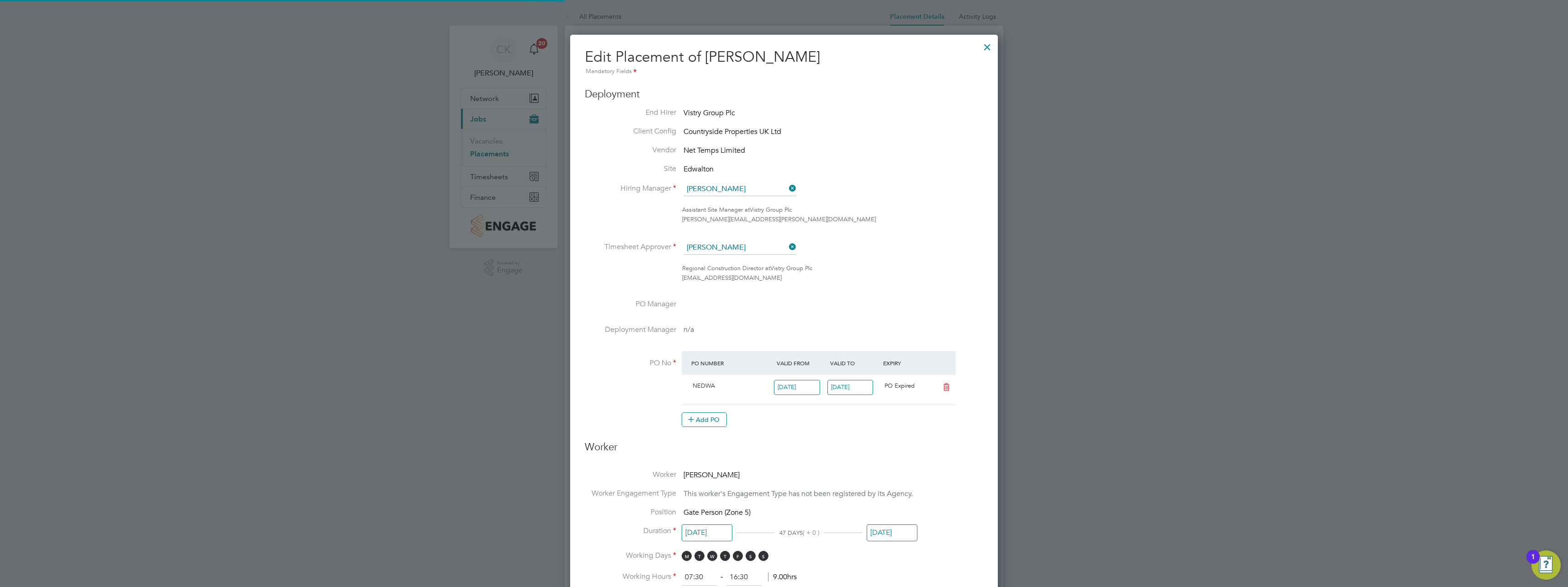
click at [904, 228] on li "Assistant Site Manager at Vistry Group Plc james.todd@vistry.co.uk" at bounding box center [784, 219] width 398 height 28
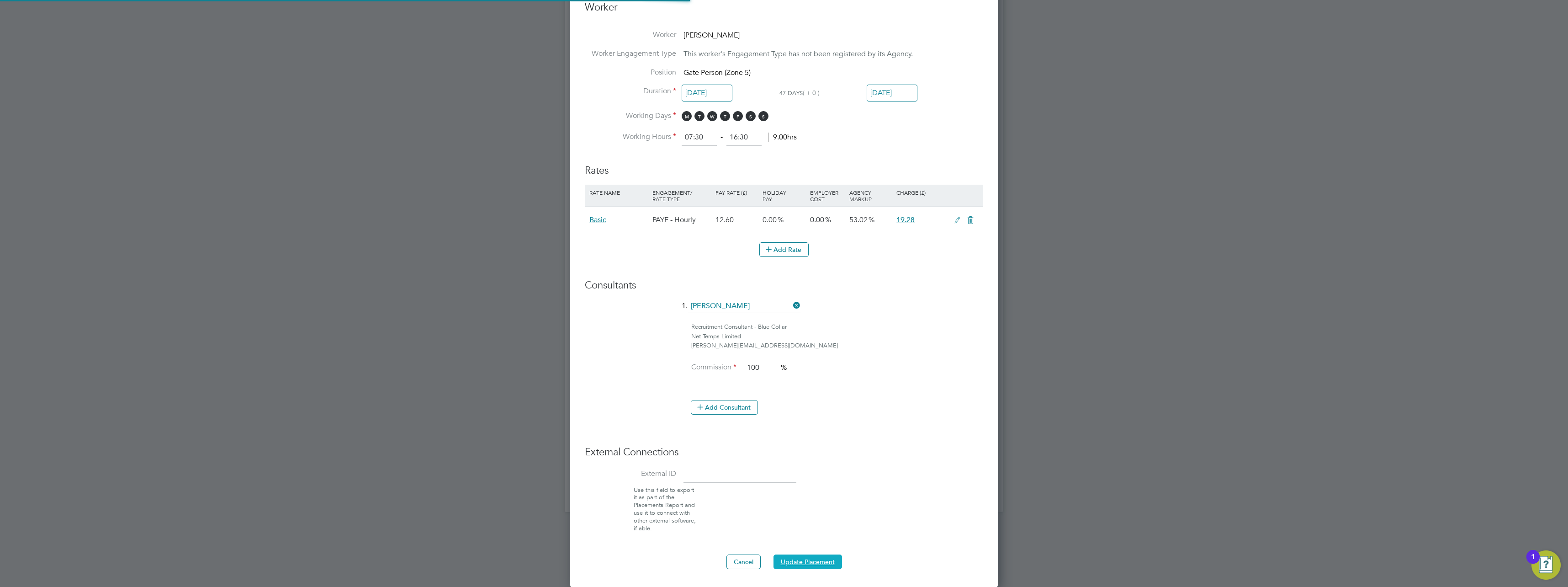
click at [823, 561] on button "Update Placement" at bounding box center [807, 562] width 68 height 15
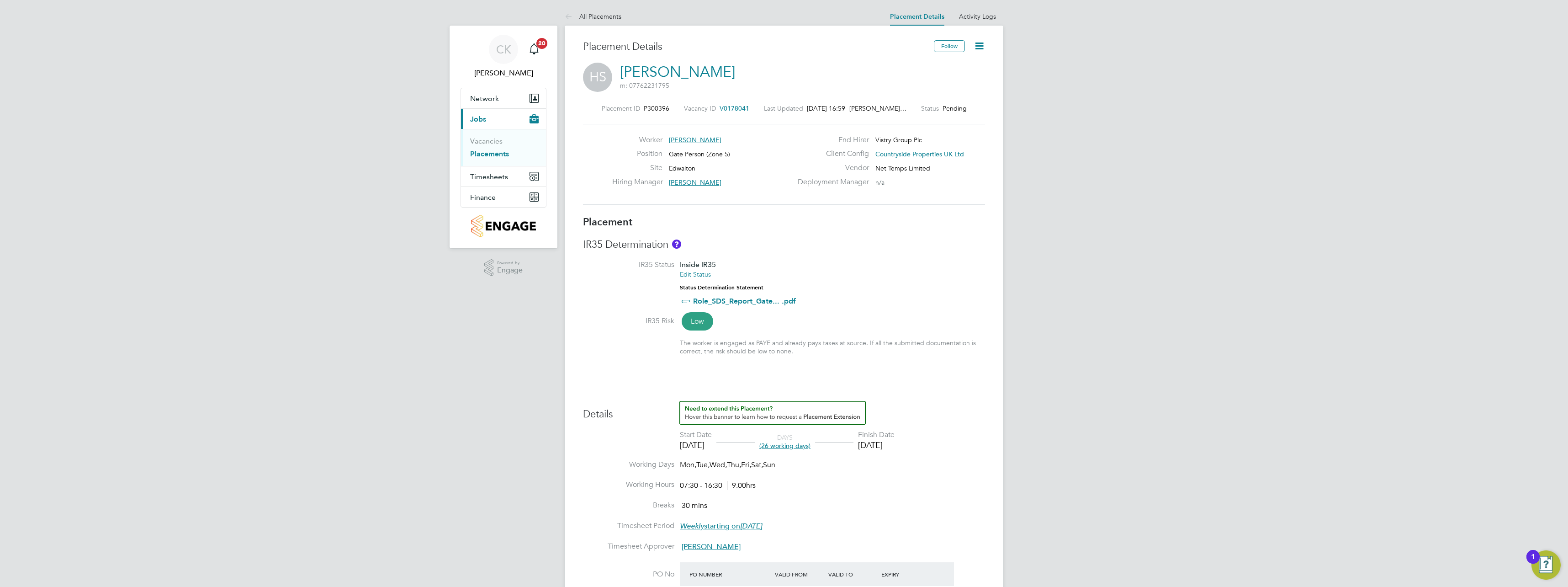
click at [979, 45] on icon at bounding box center [979, 46] width 12 height 12
click at [947, 65] on li "Edit Placement e" at bounding box center [950, 67] width 67 height 13
type input "[PERSON_NAME]"
type input "[DATE]"
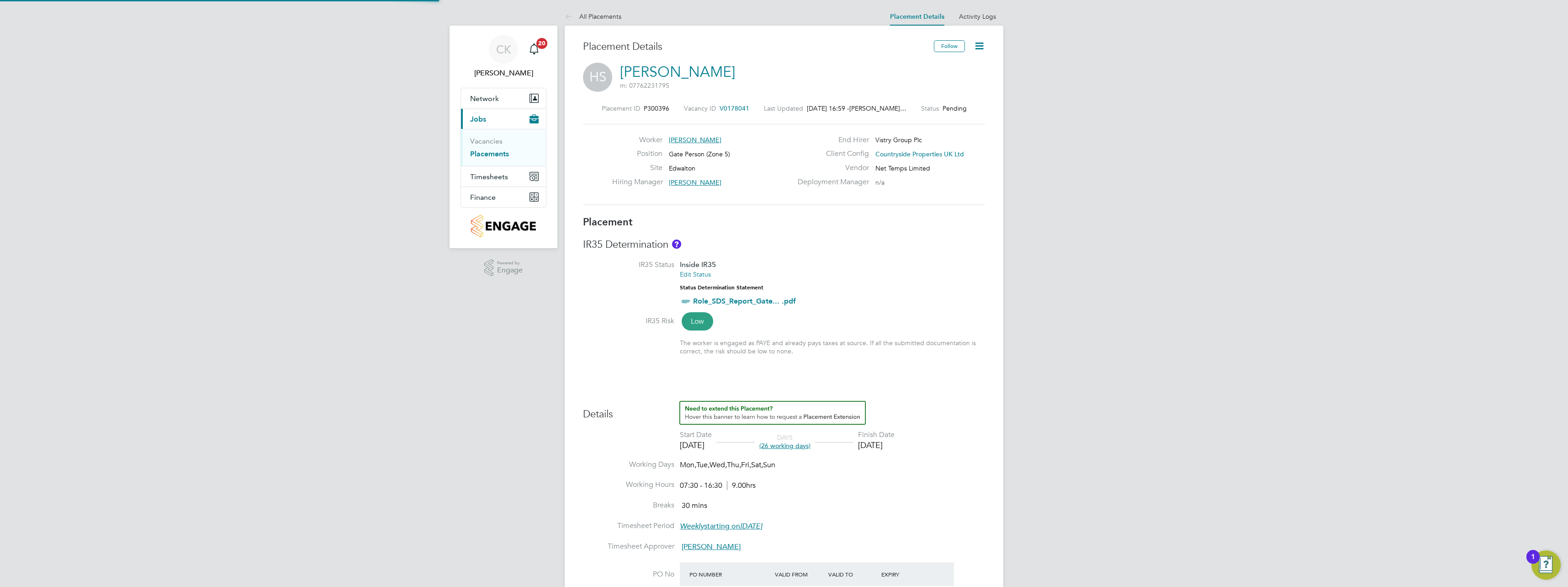
type input "[DATE]"
type input "07:30"
type input "16:30"
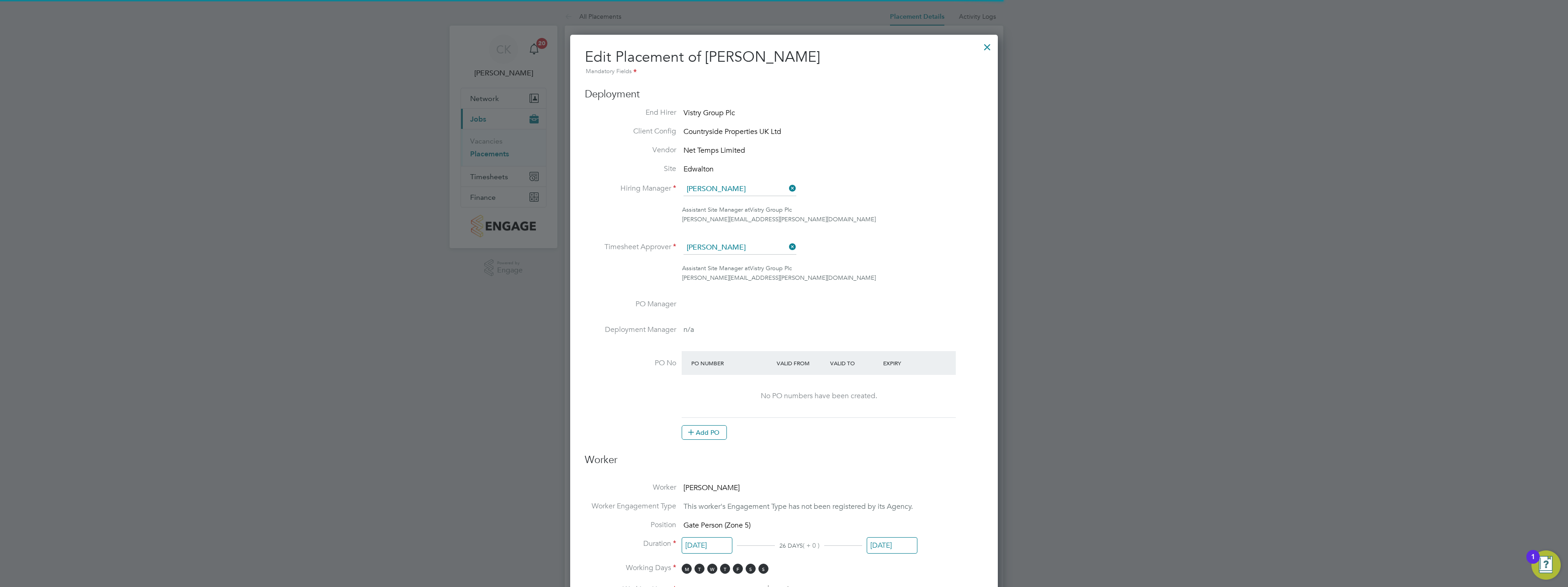
scroll to position [4, 4]
click at [787, 245] on icon at bounding box center [787, 247] width 0 height 13
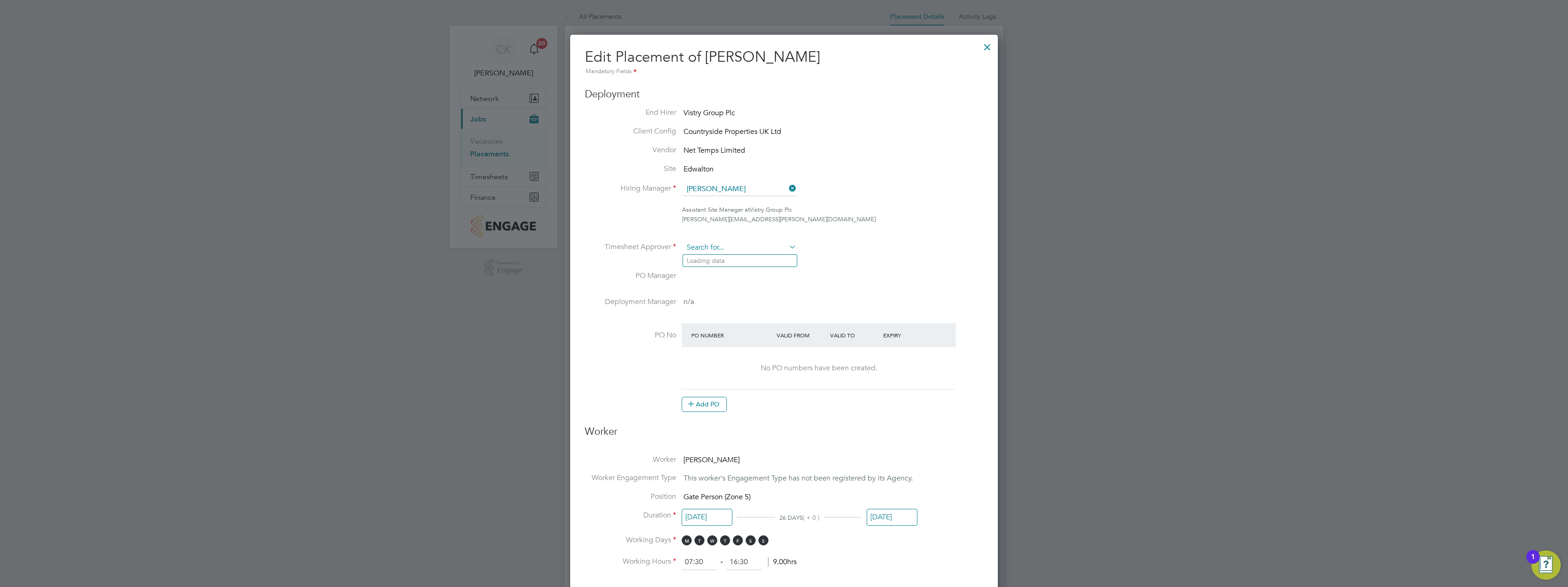
click at [752, 243] on input at bounding box center [740, 248] width 113 height 13
click at [746, 284] on li "Cal um Madden" at bounding box center [740, 286] width 114 height 12
type input "[PERSON_NAME]"
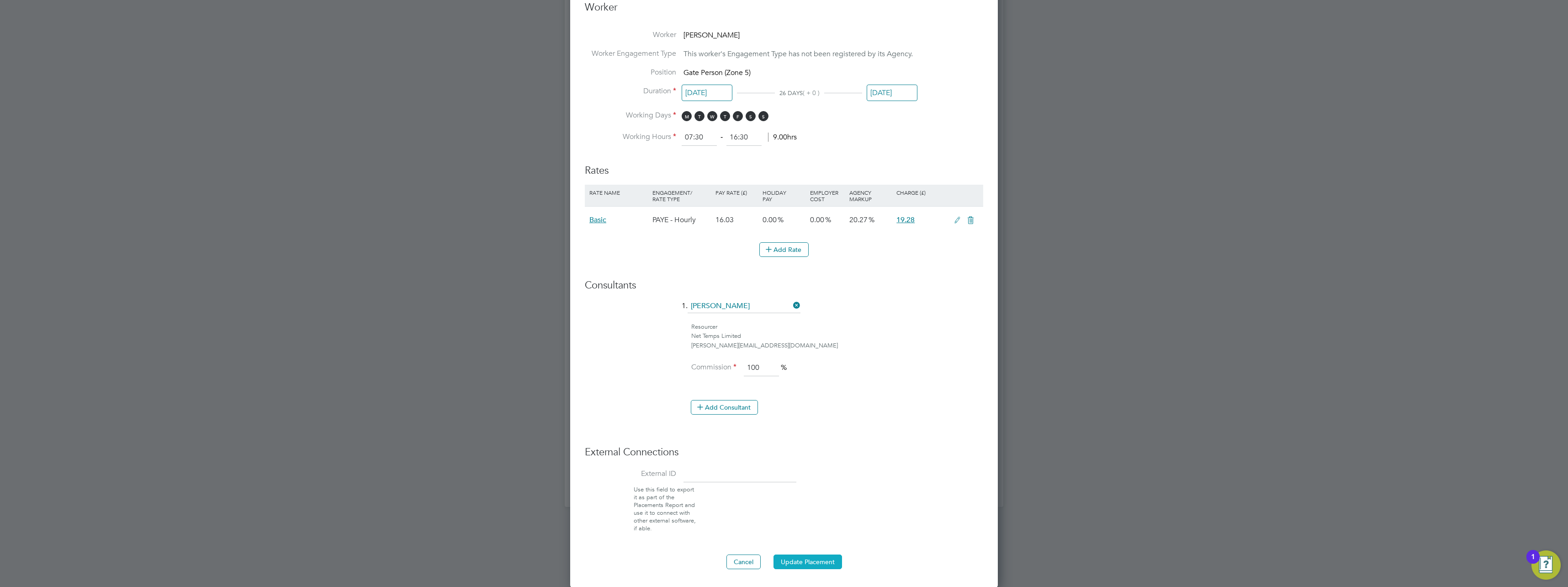
click at [817, 557] on button "Update Placement" at bounding box center [807, 562] width 68 height 15
